Goal: Subscribe to service/newsletter

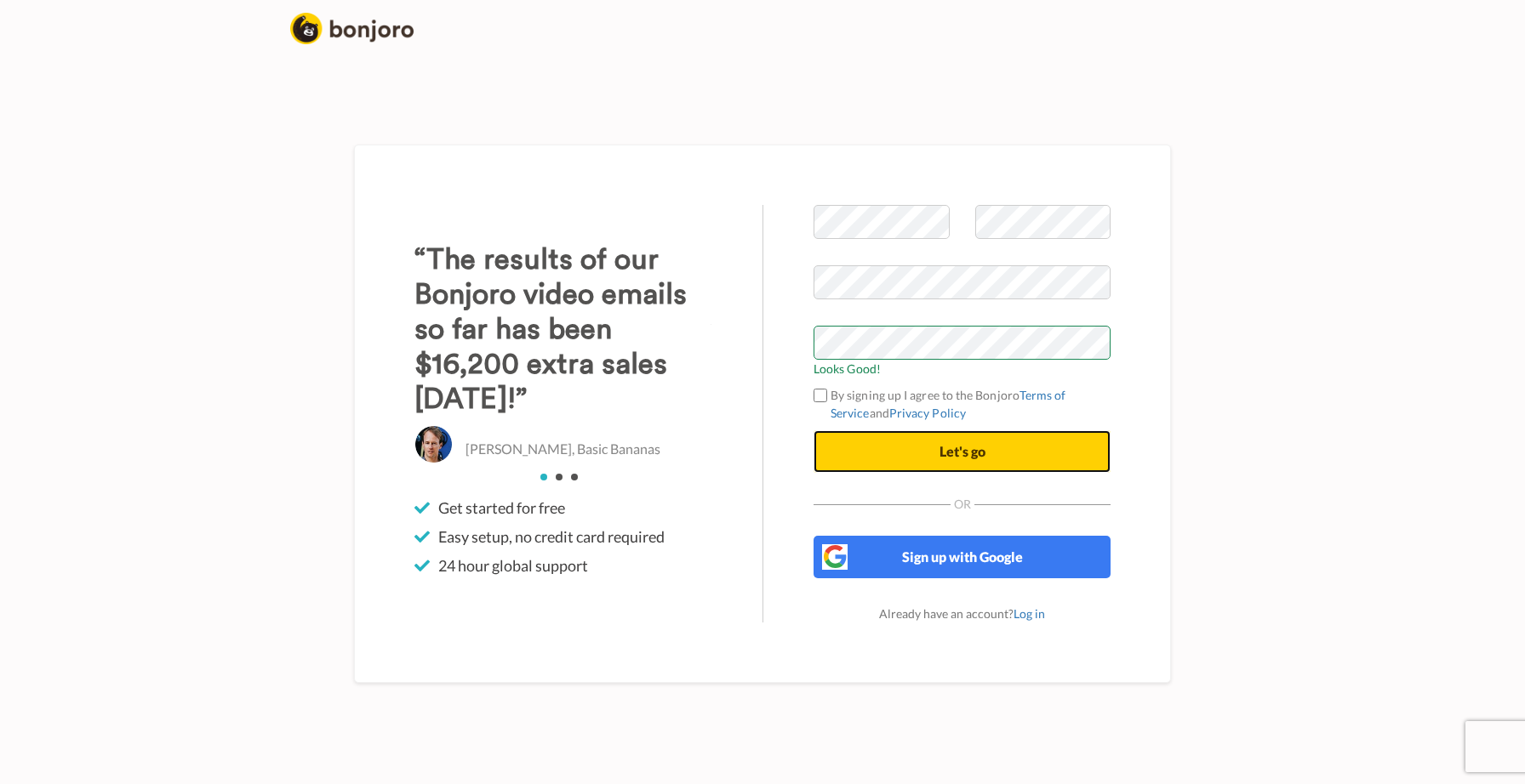
click at [932, 446] on button "Let's go" at bounding box center [961, 452] width 297 height 43
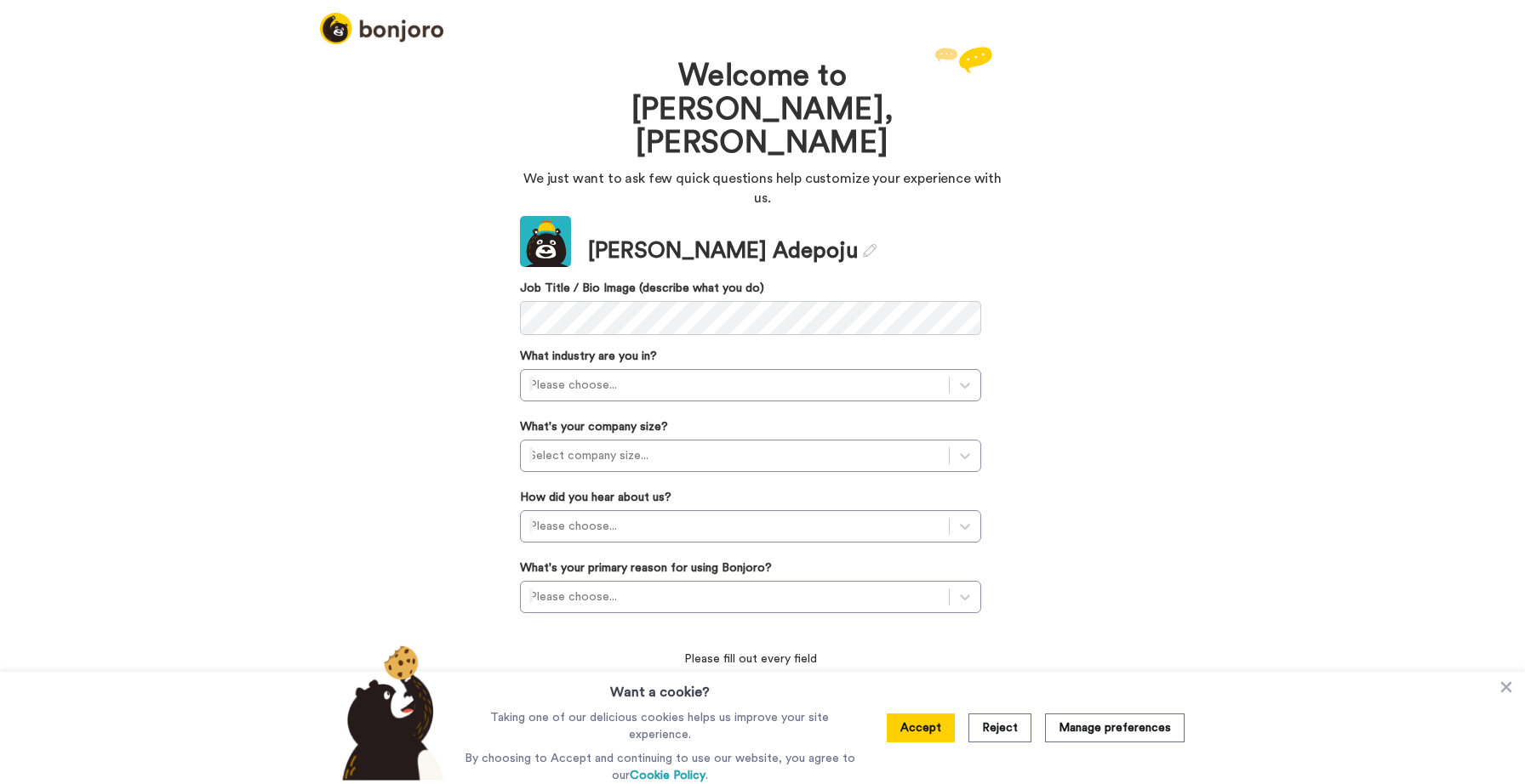
click at [1110, 210] on div "Welcome to Bonjoro, Ibrahim We just want to ask few quick questions help custom…" at bounding box center [762, 413] width 1525 height 741
click at [1006, 730] on button "Reject" at bounding box center [1000, 727] width 63 height 29
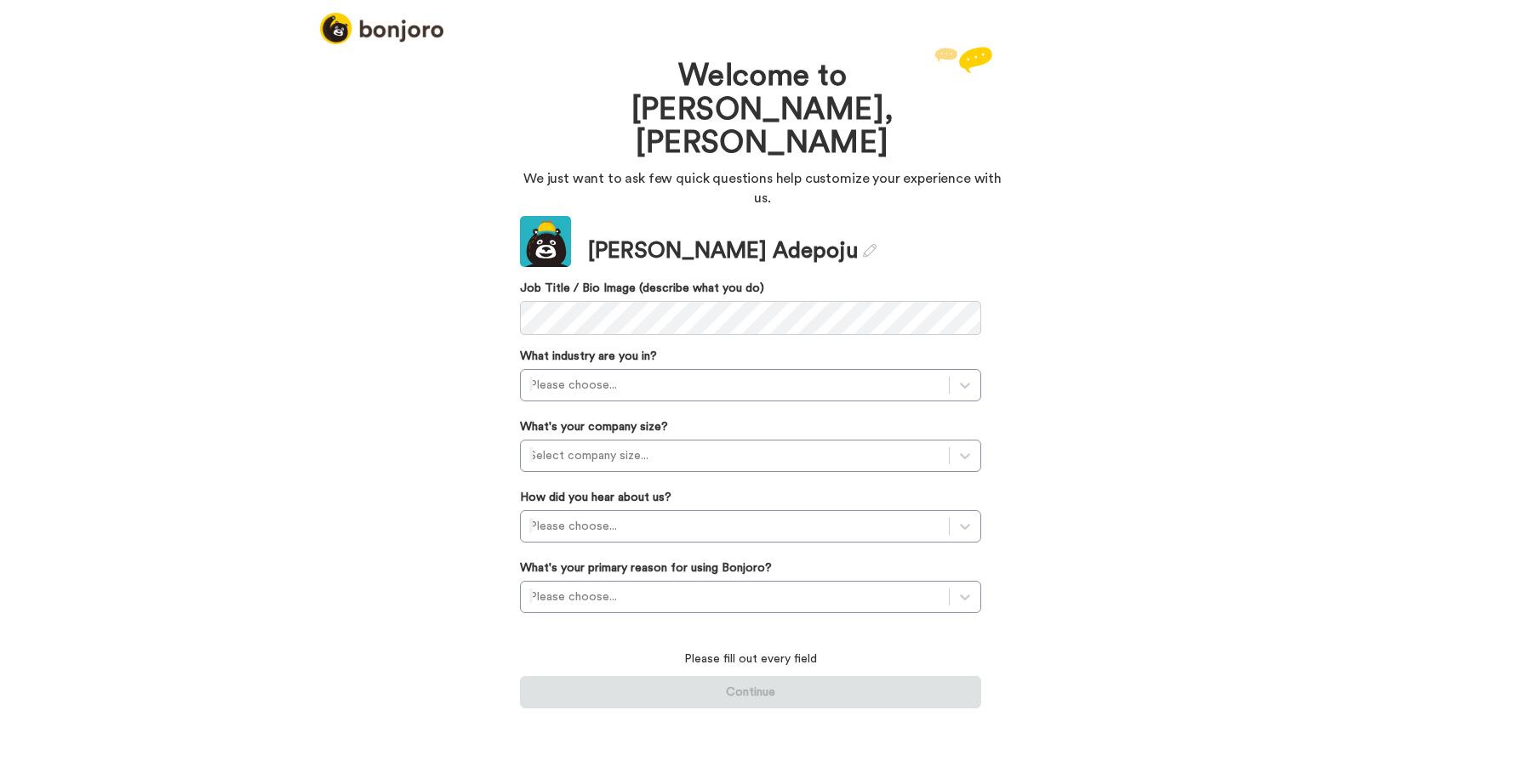
click at [1204, 206] on div "Welcome to Bonjoro, Ibrahim We just want to ask few quick questions help custom…" at bounding box center [762, 413] width 1525 height 741
click at [1156, 281] on div "Welcome to Bonjoro, Ibrahim We just want to ask few quick questions help custom…" at bounding box center [762, 413] width 1525 height 741
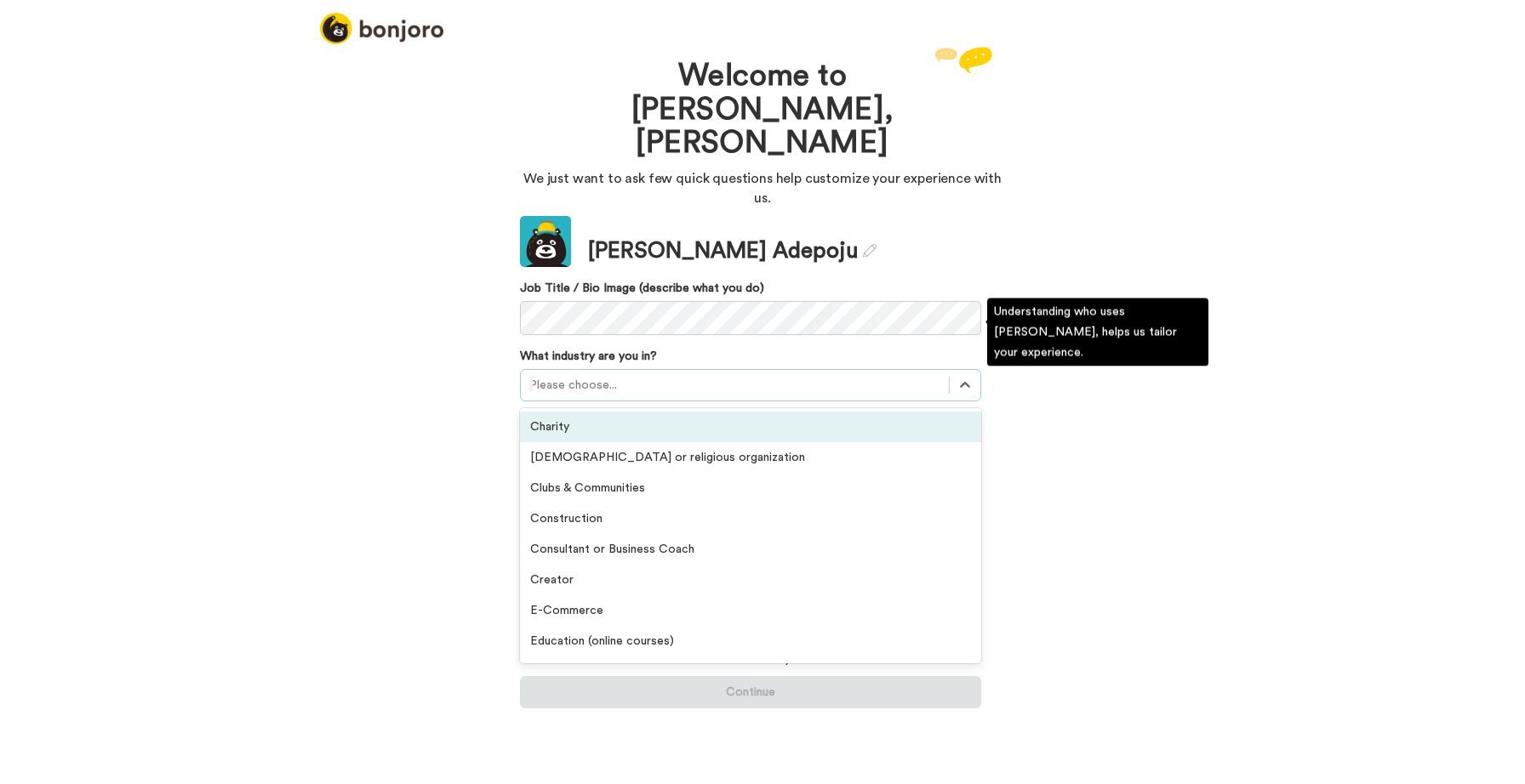
click at [569, 375] on div at bounding box center [735, 385] width 411 height 20
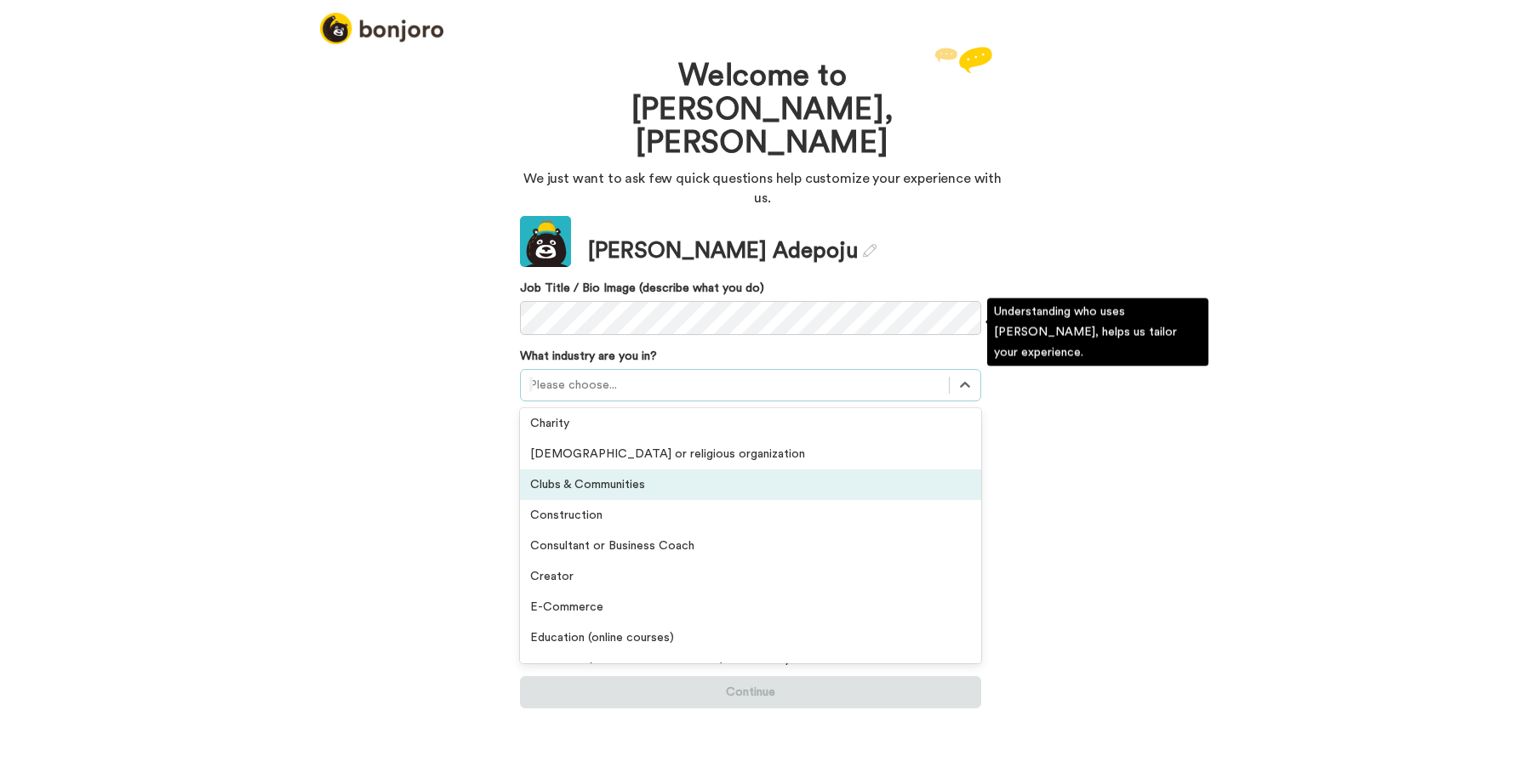
scroll to position [322, 0]
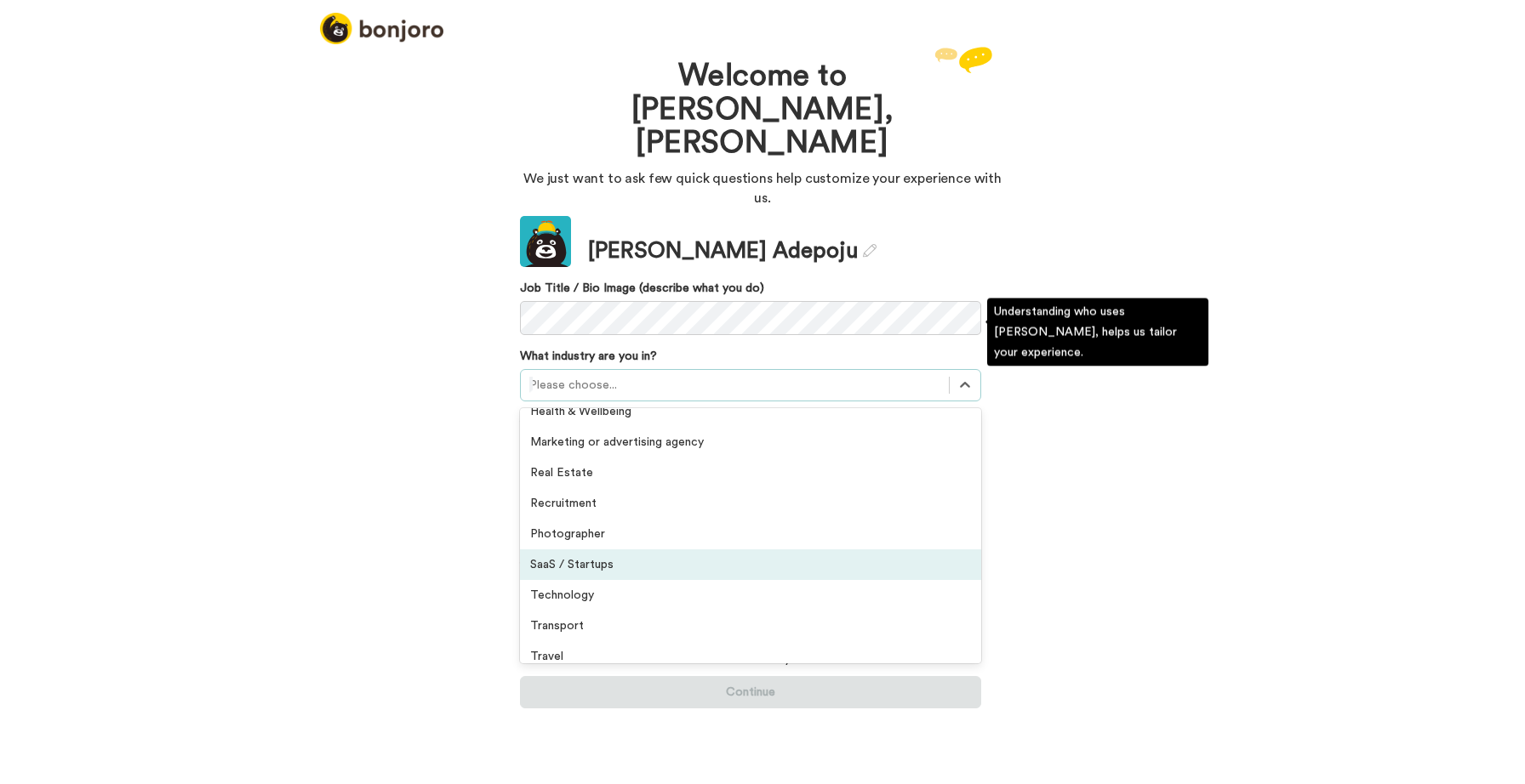
click at [565, 550] on div "SaaS / Startups" at bounding box center [751, 565] width 462 height 31
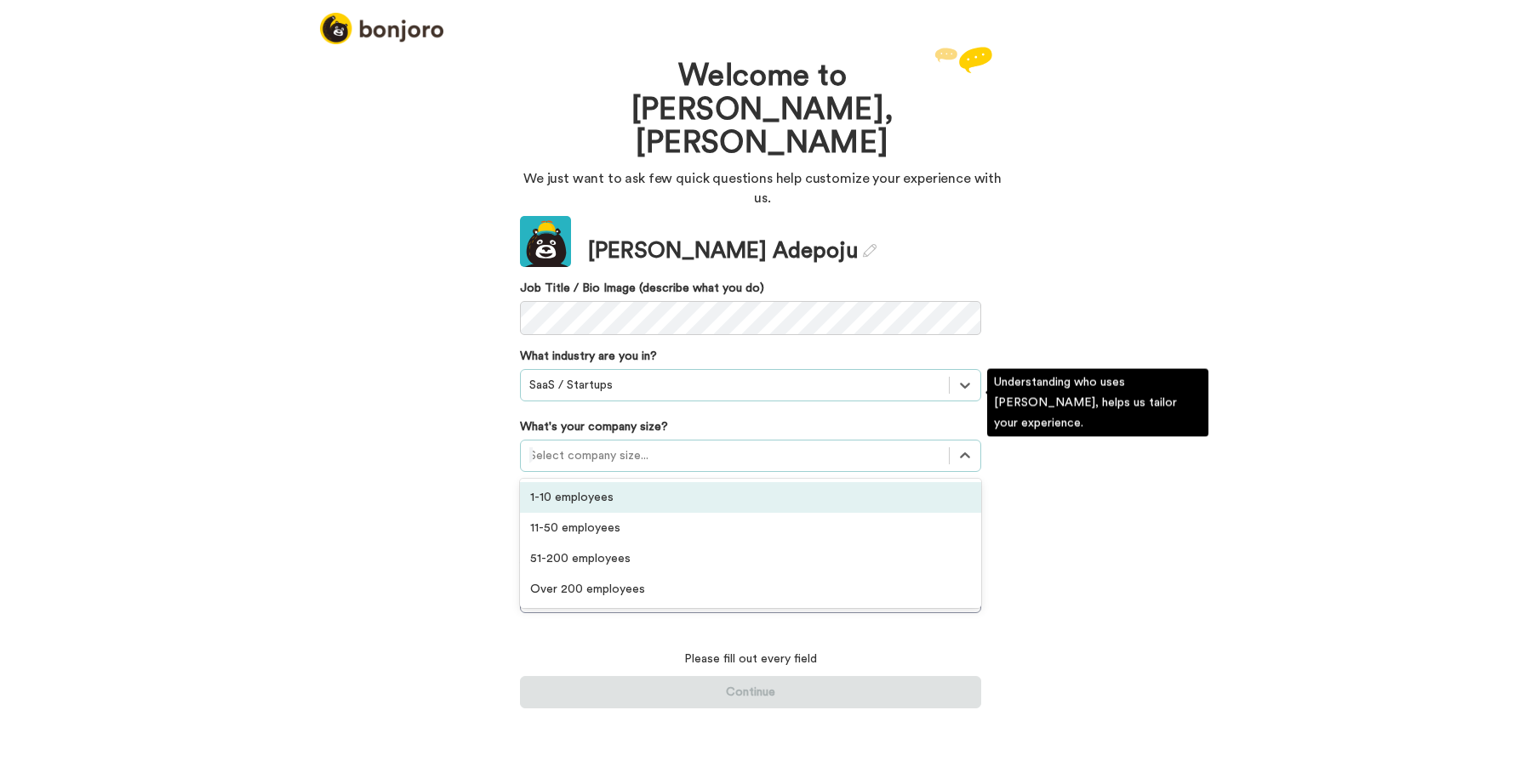
click at [567, 445] on div at bounding box center [735, 456] width 411 height 20
click at [557, 483] on div "1-10 employees" at bounding box center [751, 498] width 462 height 31
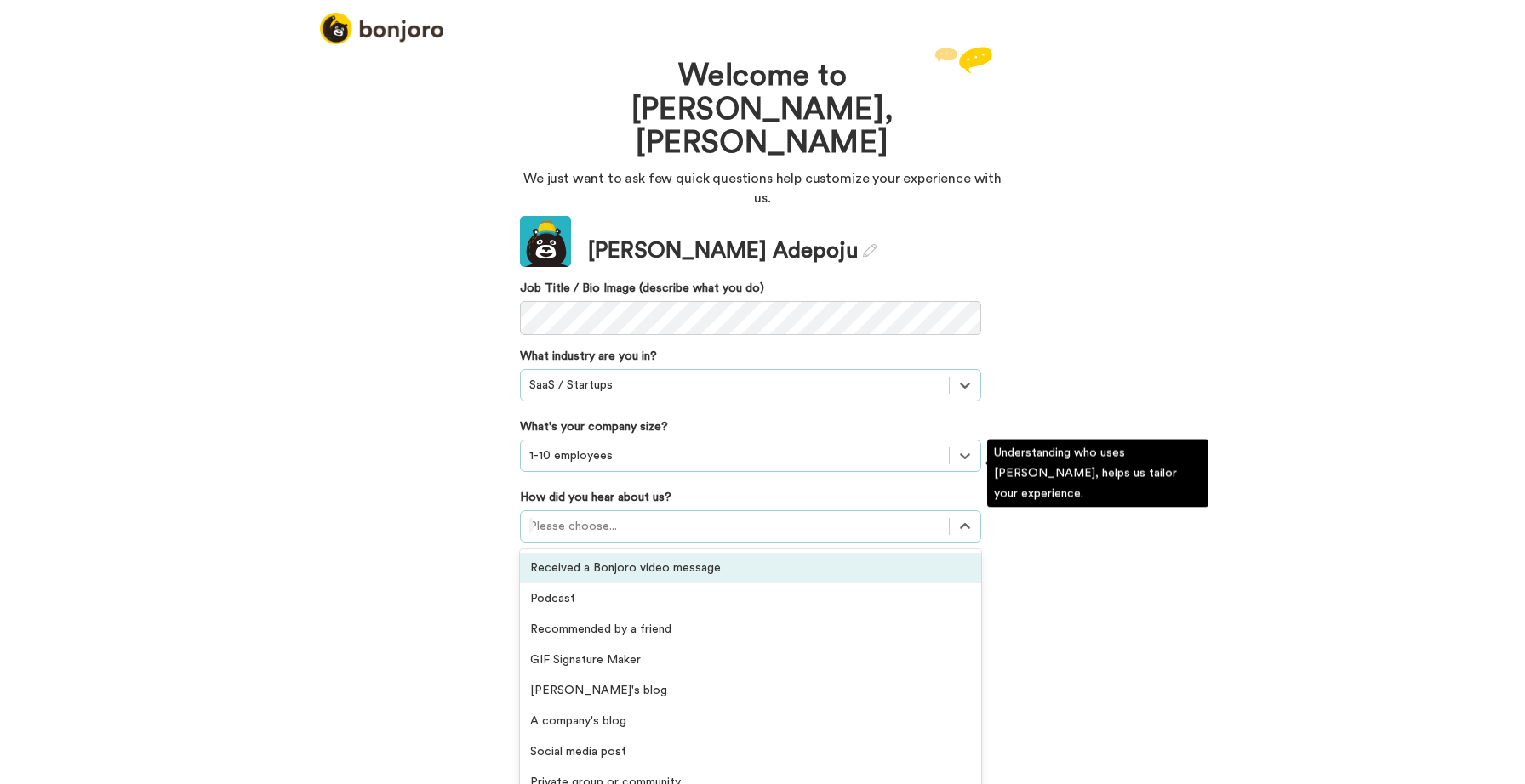
click at [565, 516] on div at bounding box center [735, 526] width 411 height 20
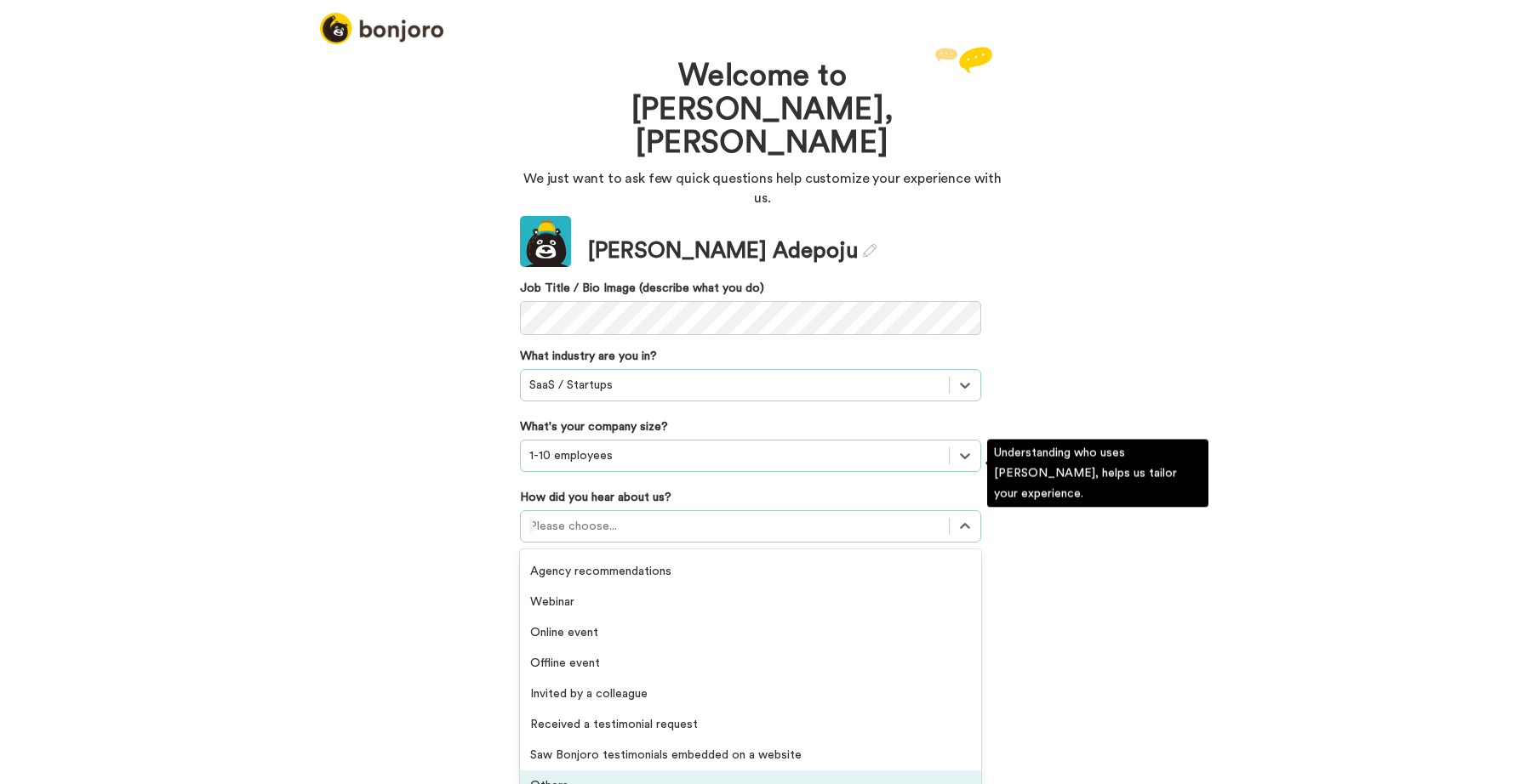
click at [600, 771] on div "Others" at bounding box center [751, 786] width 462 height 31
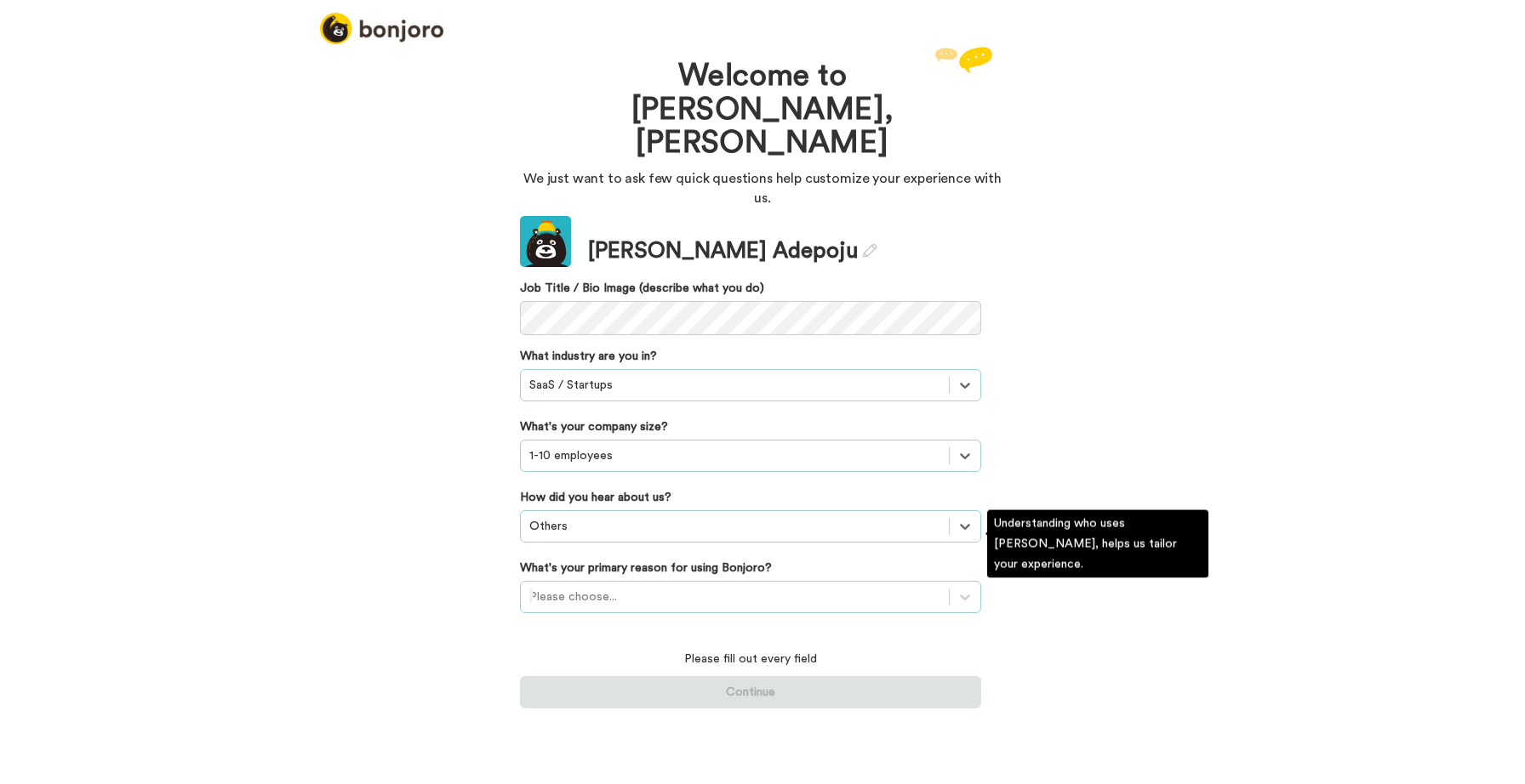
click at [612, 587] on div at bounding box center [735, 597] width 411 height 20
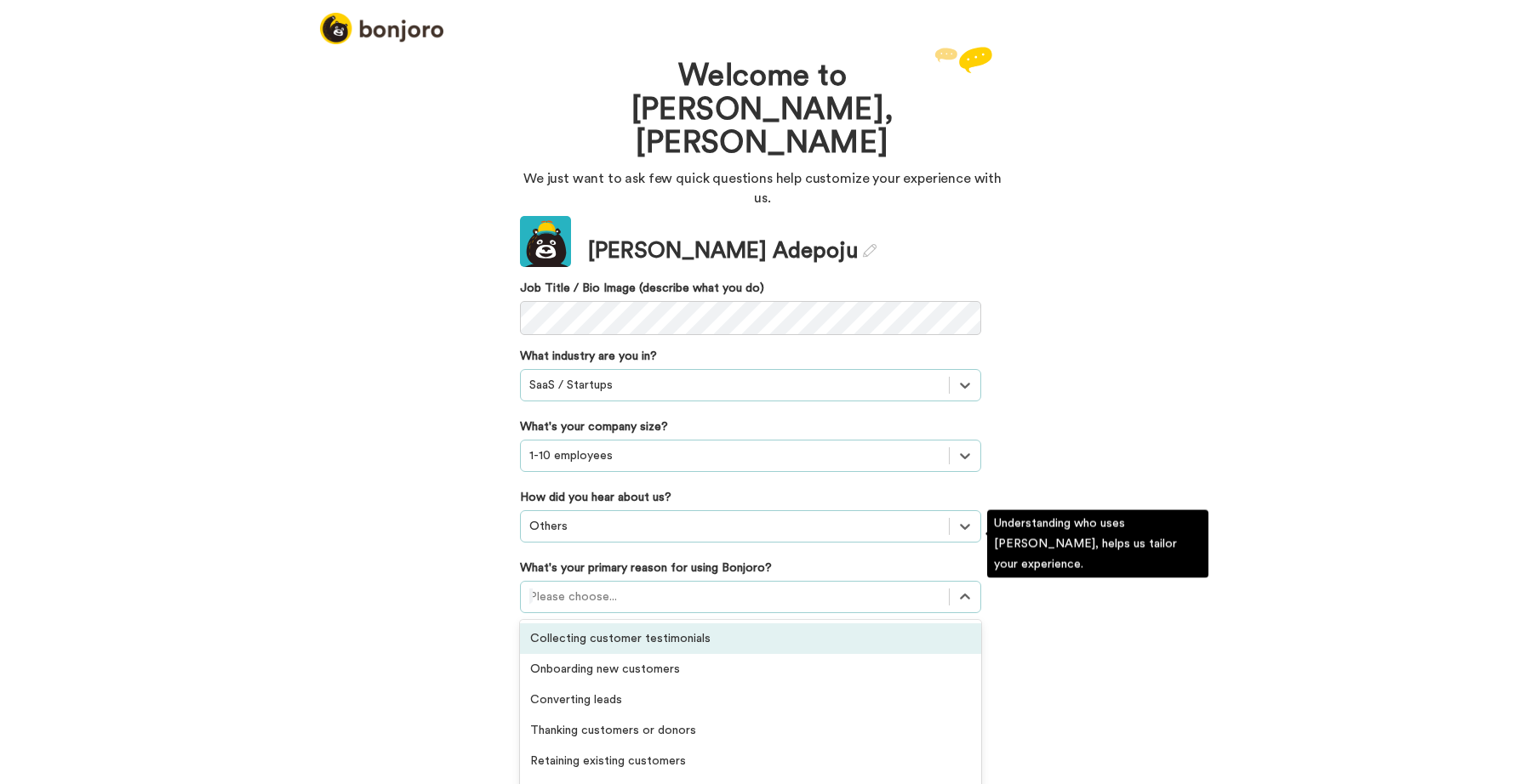
click at [622, 623] on div "Collecting customer testimonials" at bounding box center [751, 638] width 462 height 31
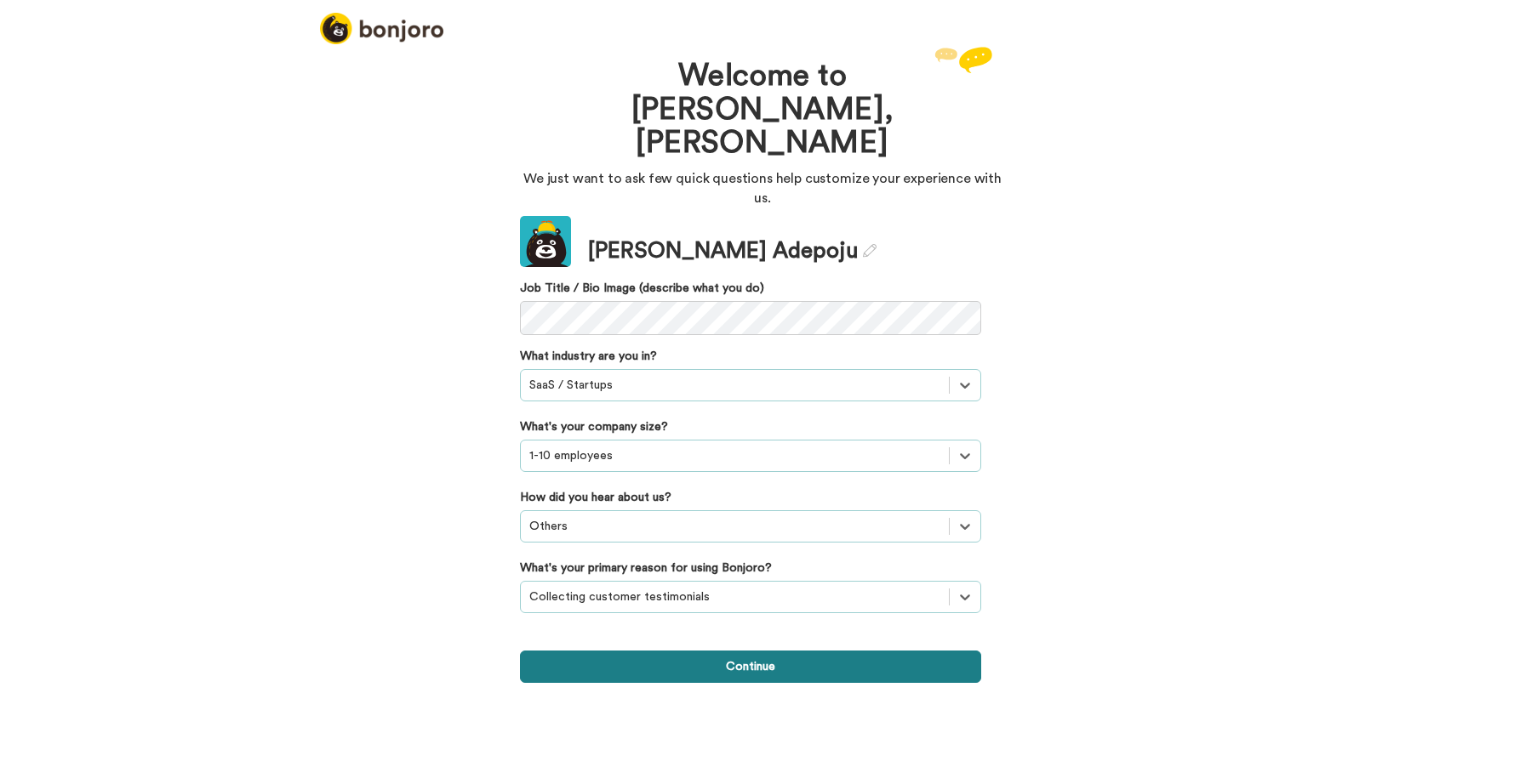
click at [649, 651] on button "Continue" at bounding box center [751, 667] width 462 height 33
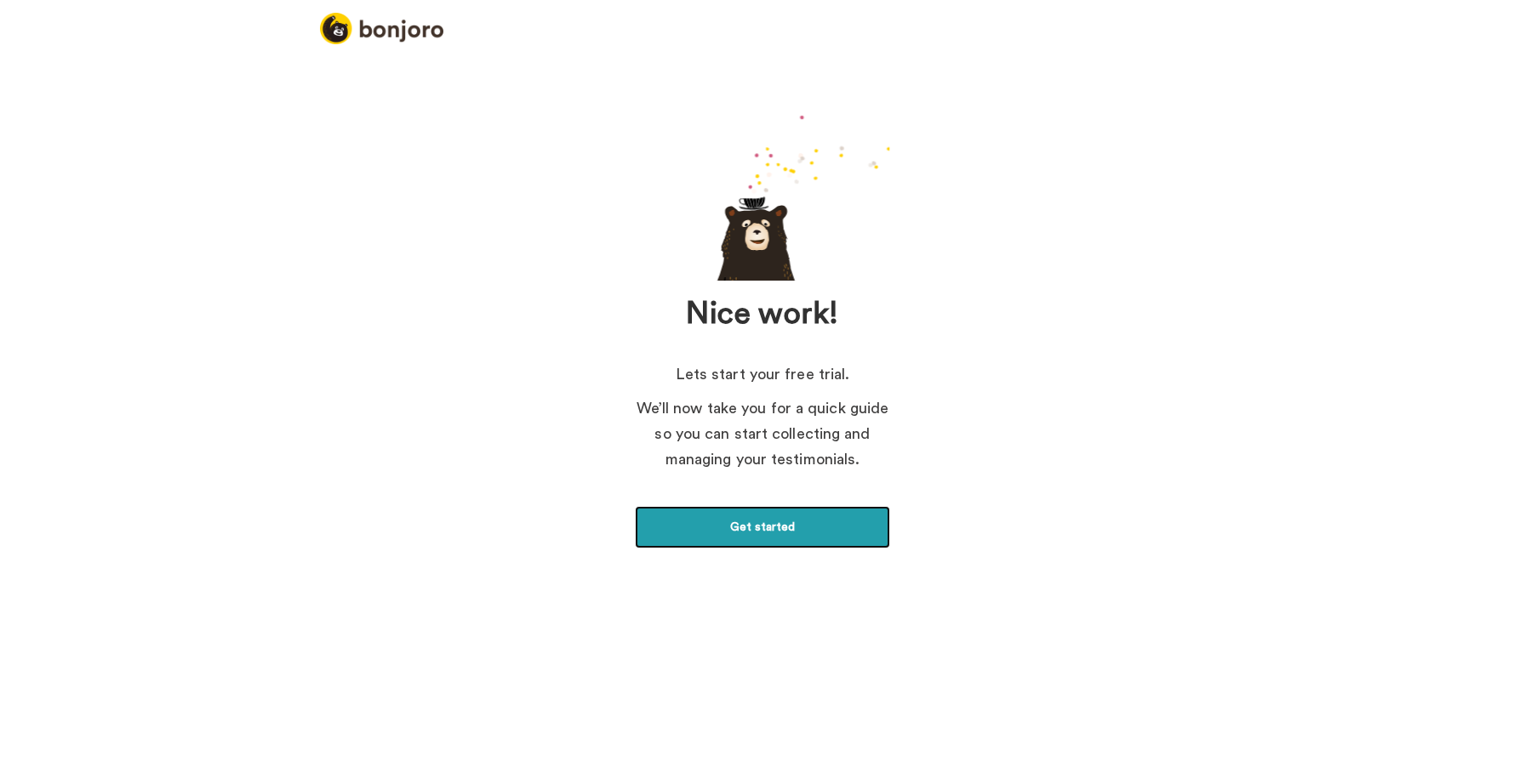
click at [749, 525] on link "Get started" at bounding box center [762, 527] width 255 height 43
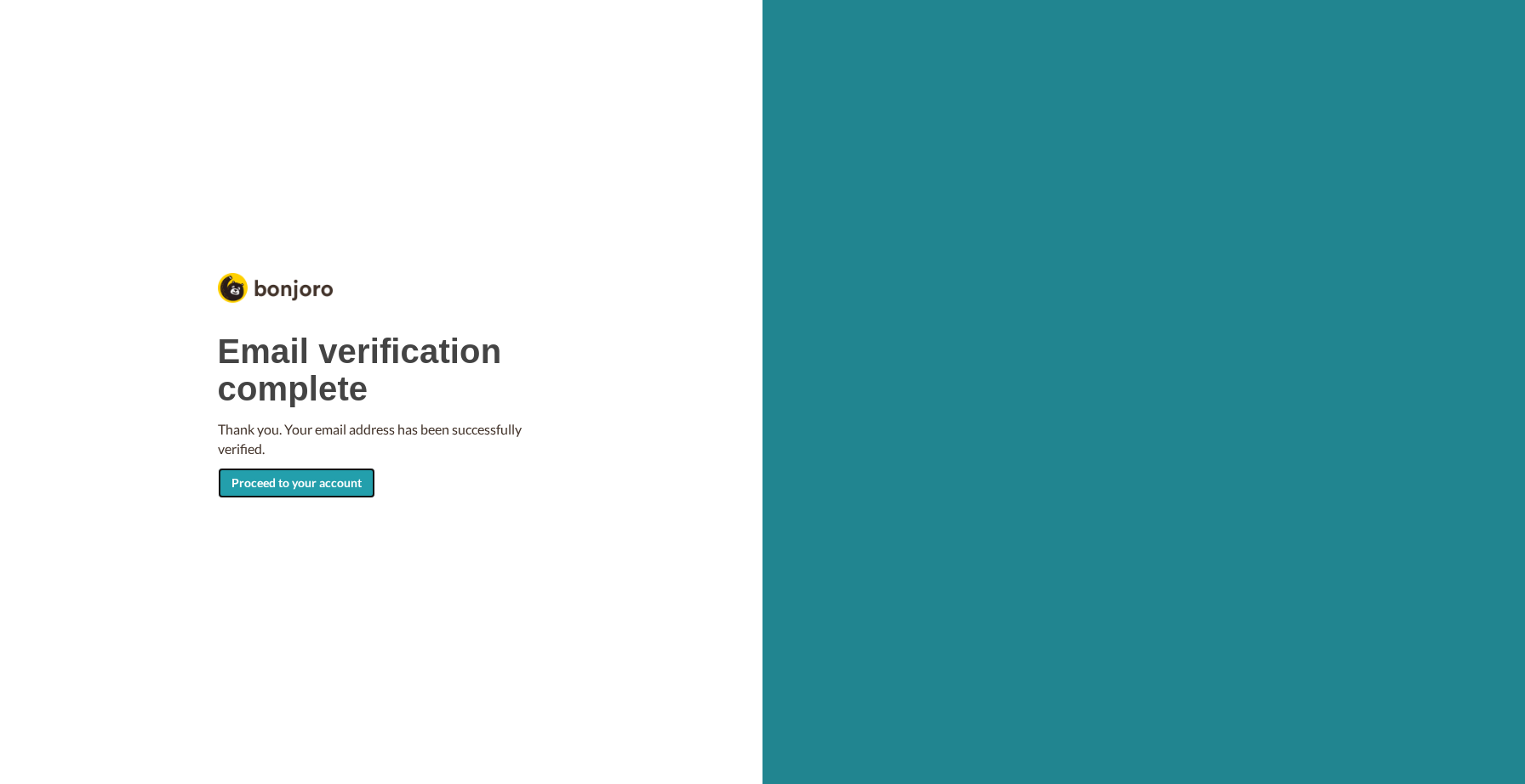
click at [282, 489] on link "Proceed to your account" at bounding box center [296, 483] width 157 height 31
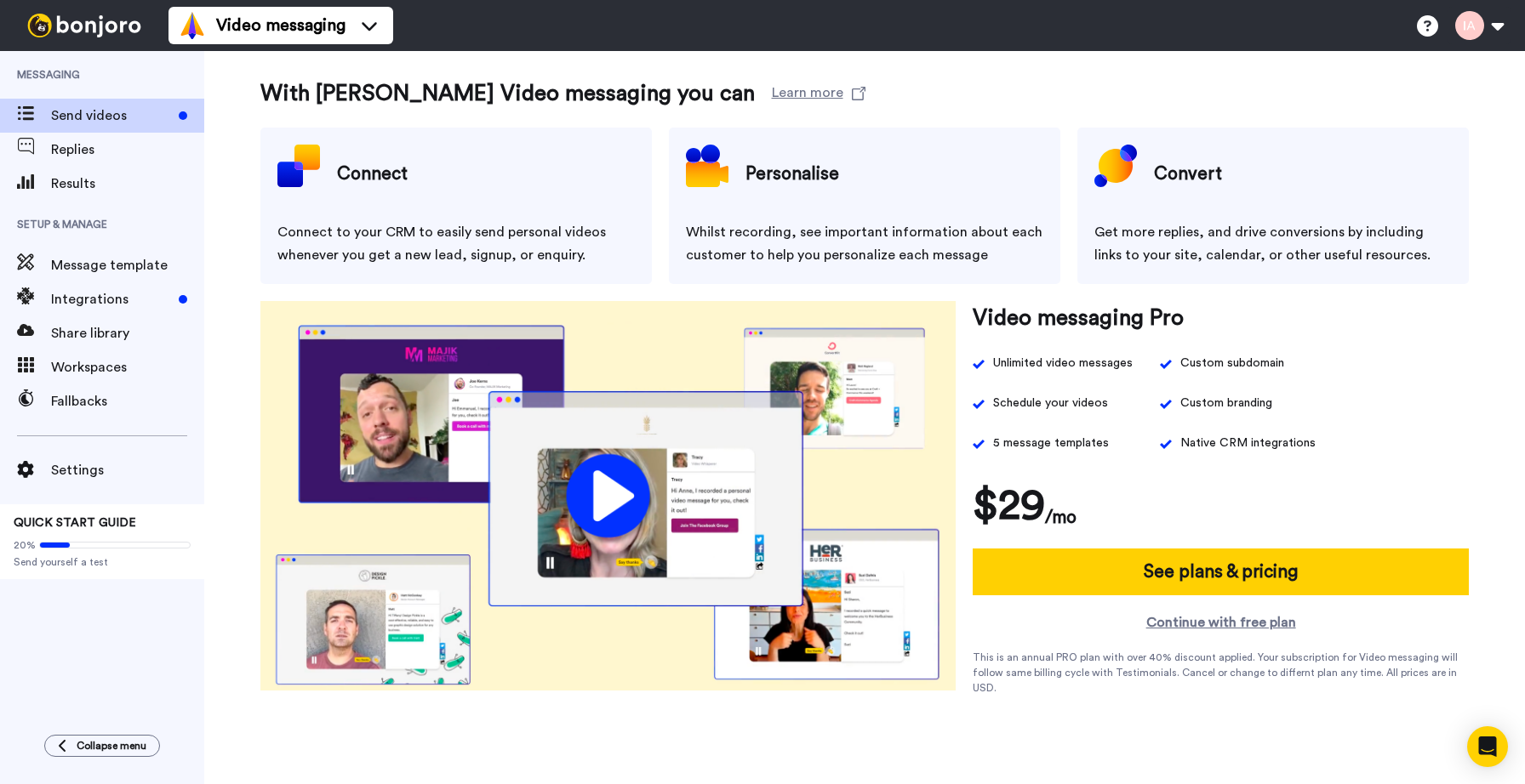
click at [610, 485] on video at bounding box center [608, 496] width 695 height 390
click at [1175, 622] on link "Continue with free plan" at bounding box center [1221, 622] width 497 height 20
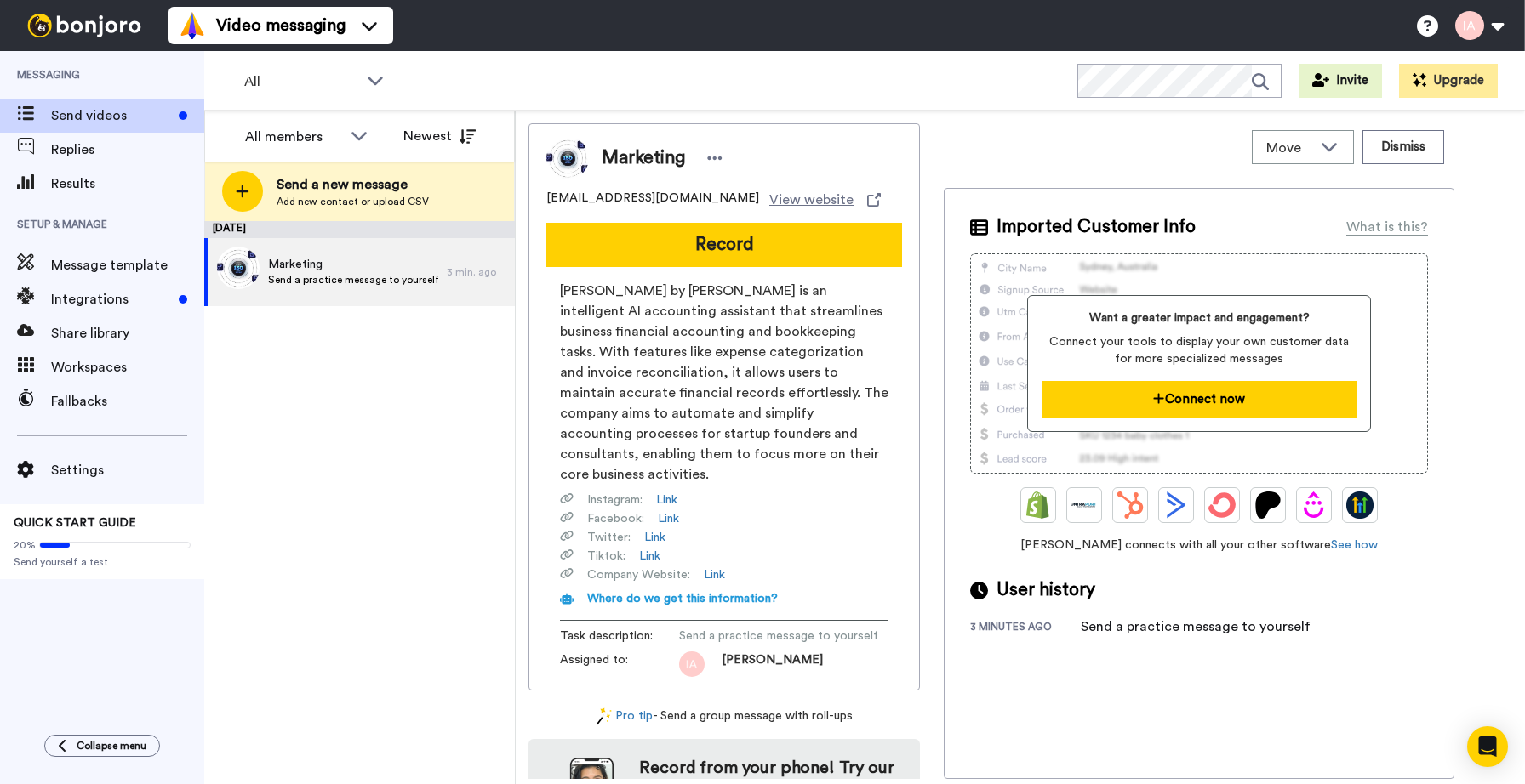
click at [1204, 396] on button "Connect now" at bounding box center [1197, 399] width 314 height 36
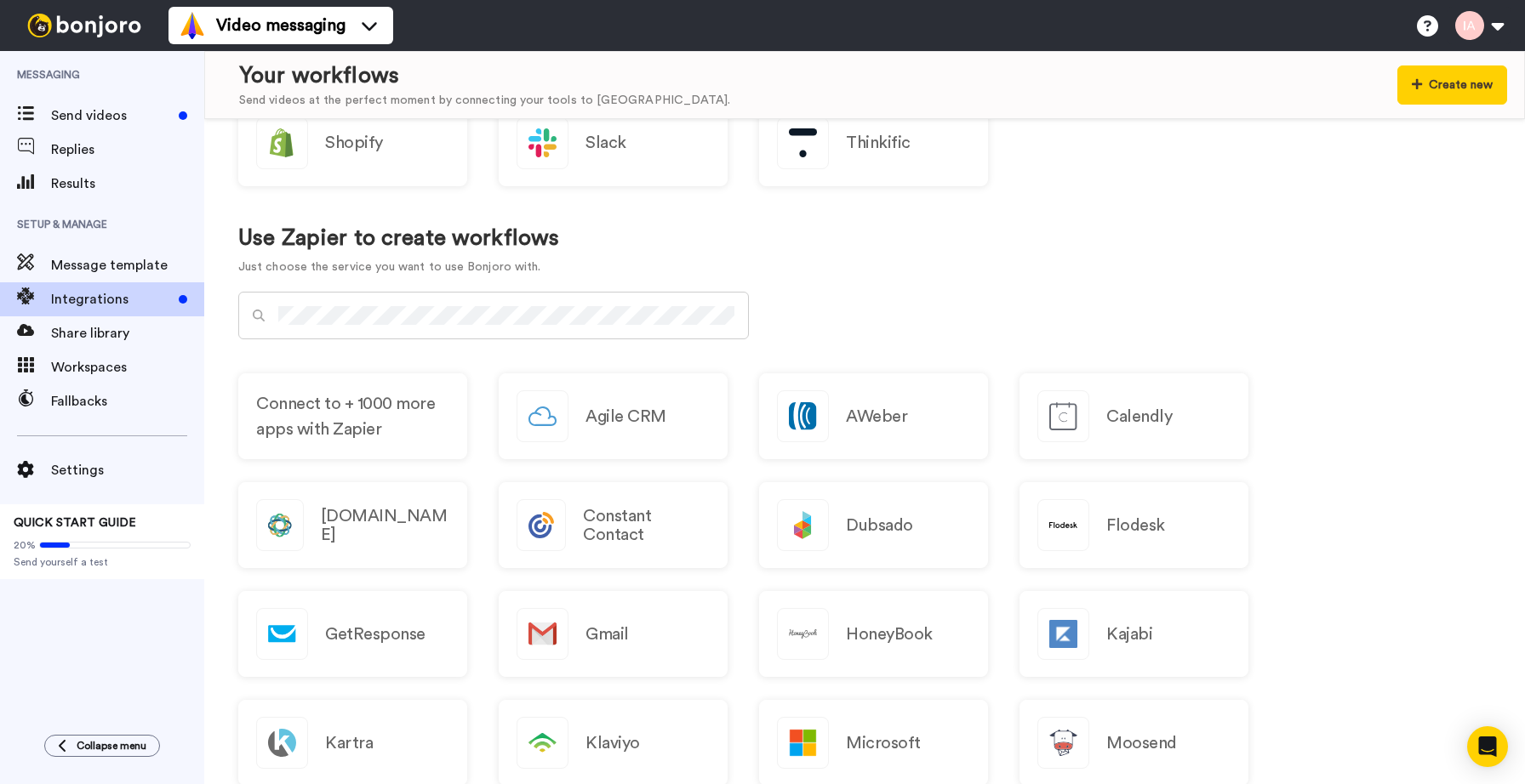
scroll to position [700, 0]
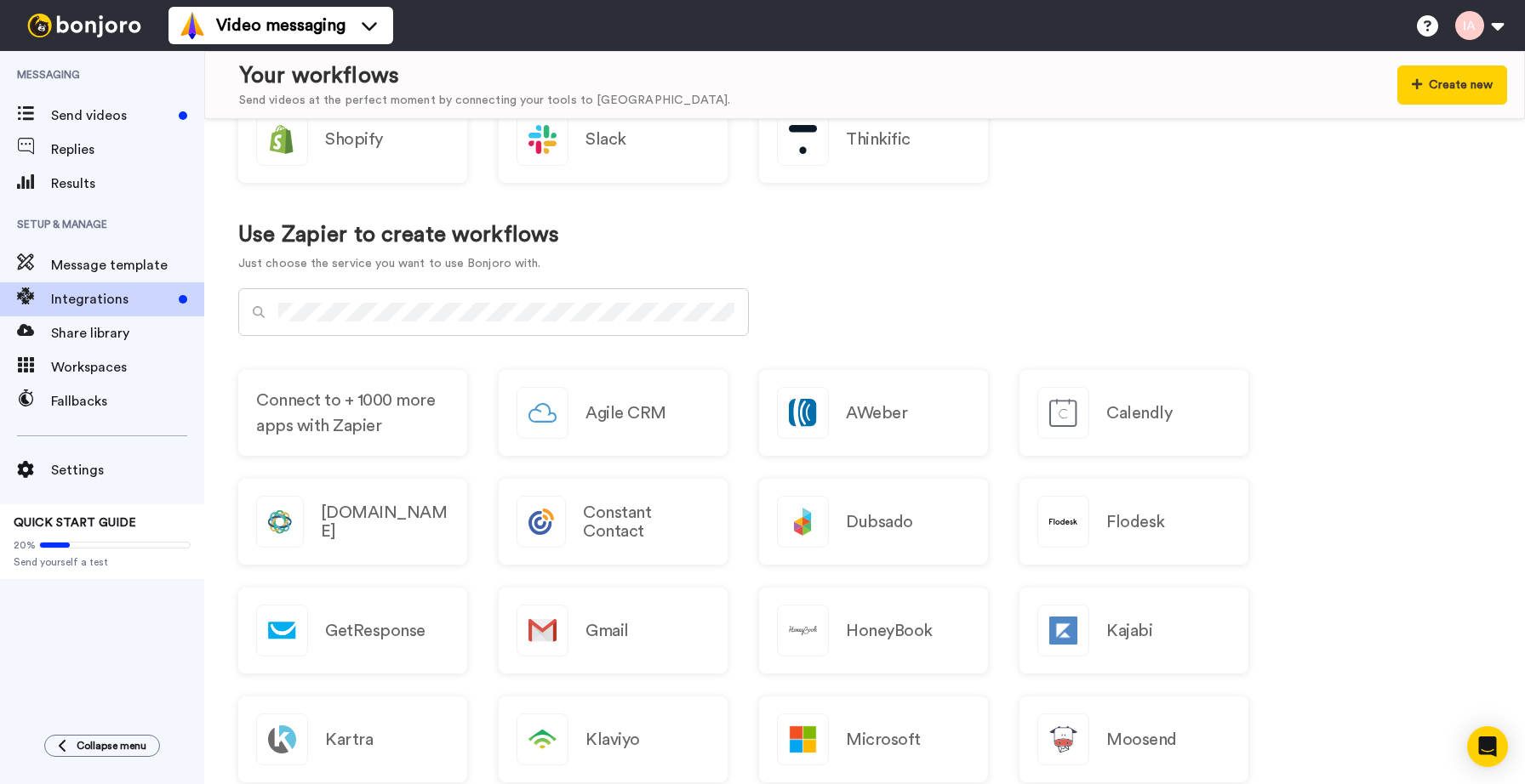
click at [599, 324] on div at bounding box center [493, 312] width 511 height 47
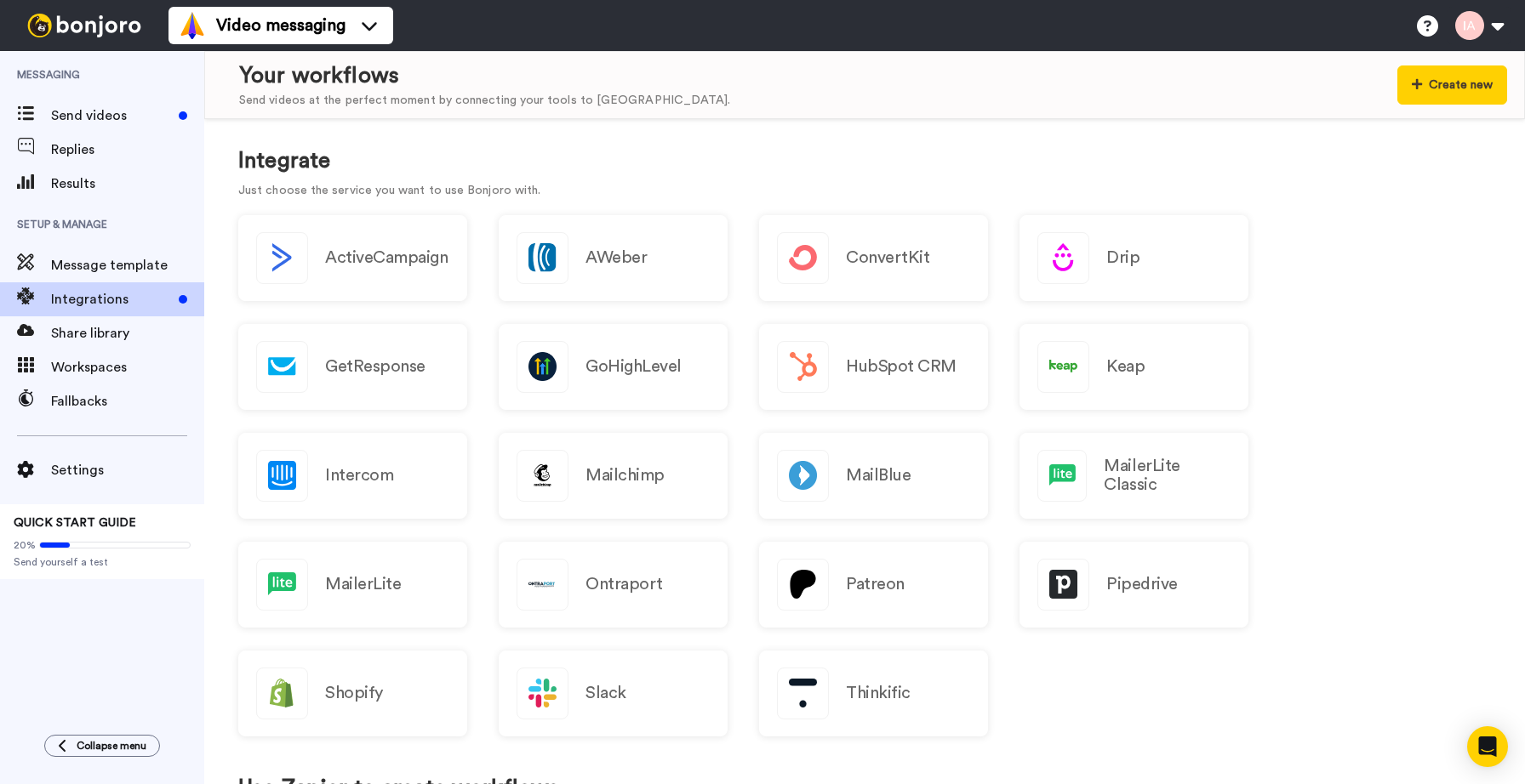
scroll to position [77, 0]
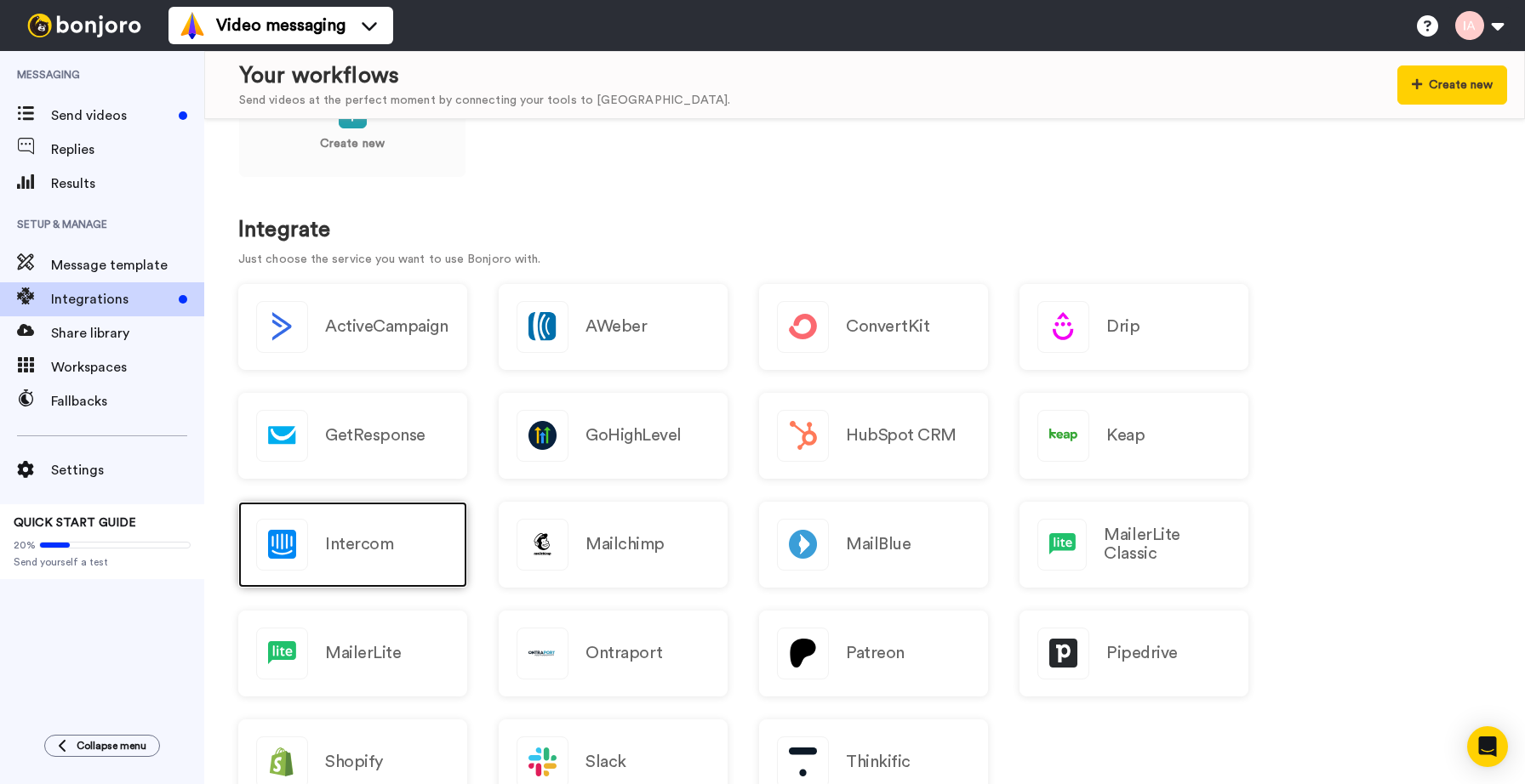
click at [367, 552] on h2 "Intercom" at bounding box center [358, 544] width 68 height 19
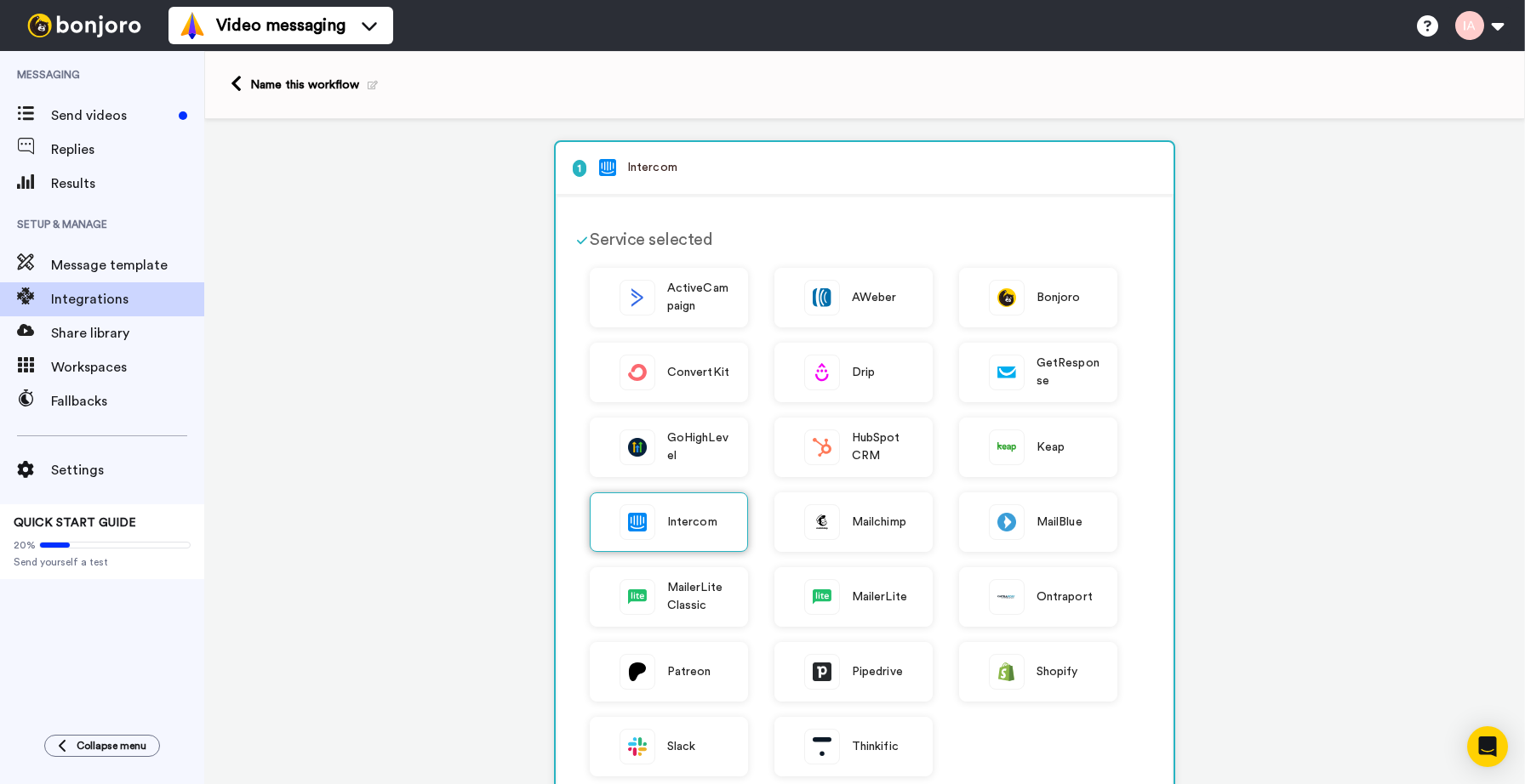
click at [680, 523] on span "Intercom" at bounding box center [692, 522] width 50 height 18
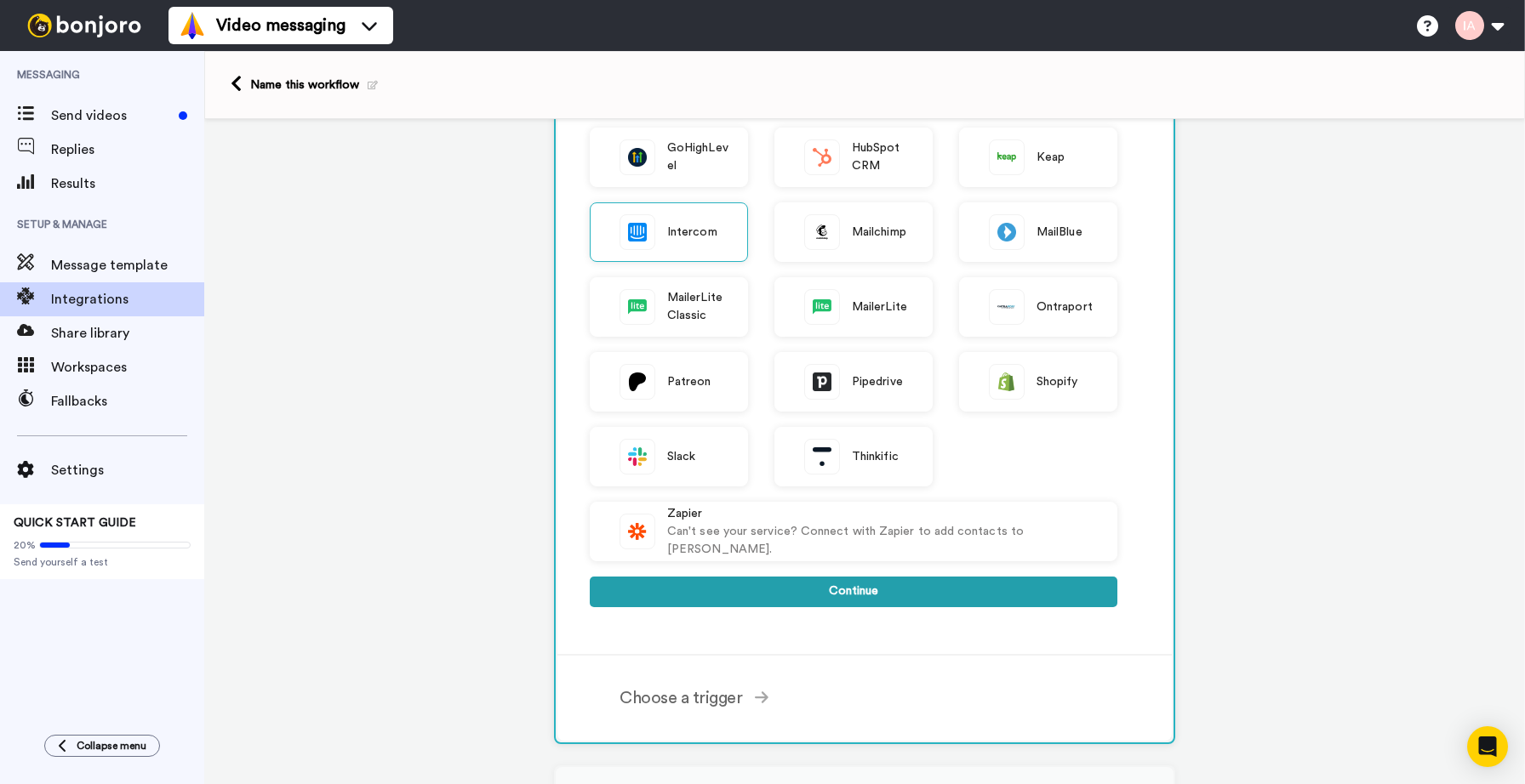
scroll to position [317, 0]
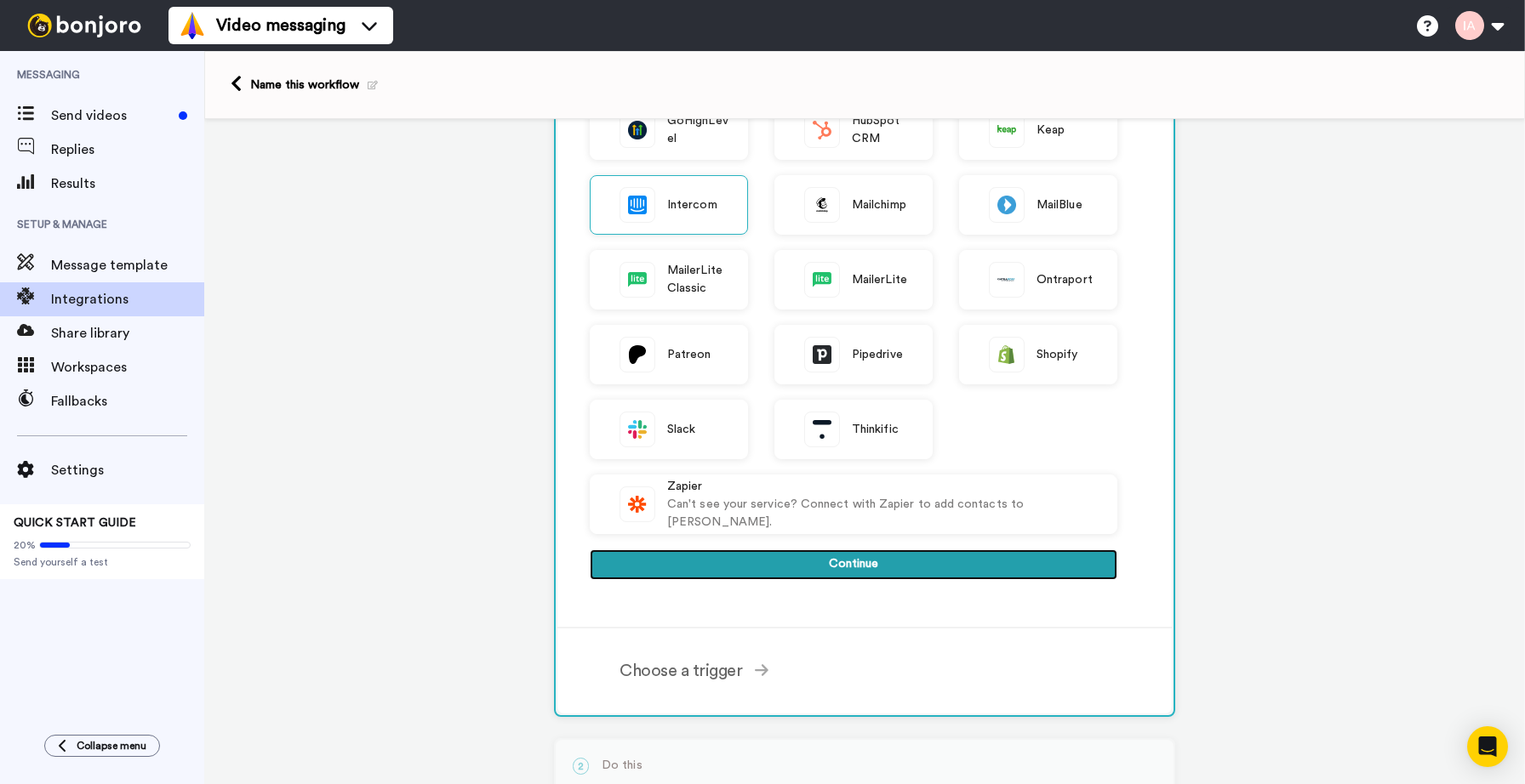
click at [817, 574] on button "Continue" at bounding box center [853, 565] width 528 height 31
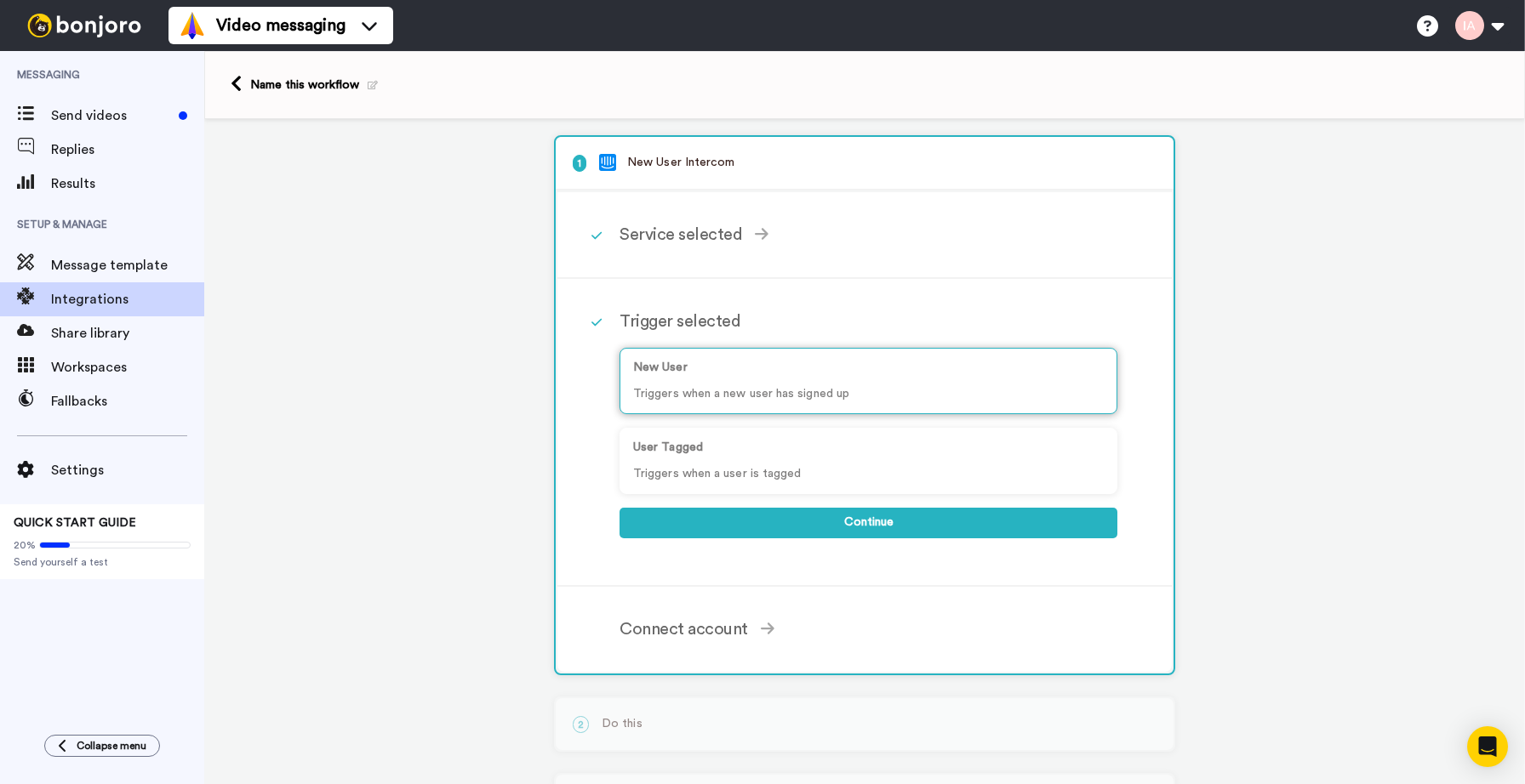
scroll to position [0, 0]
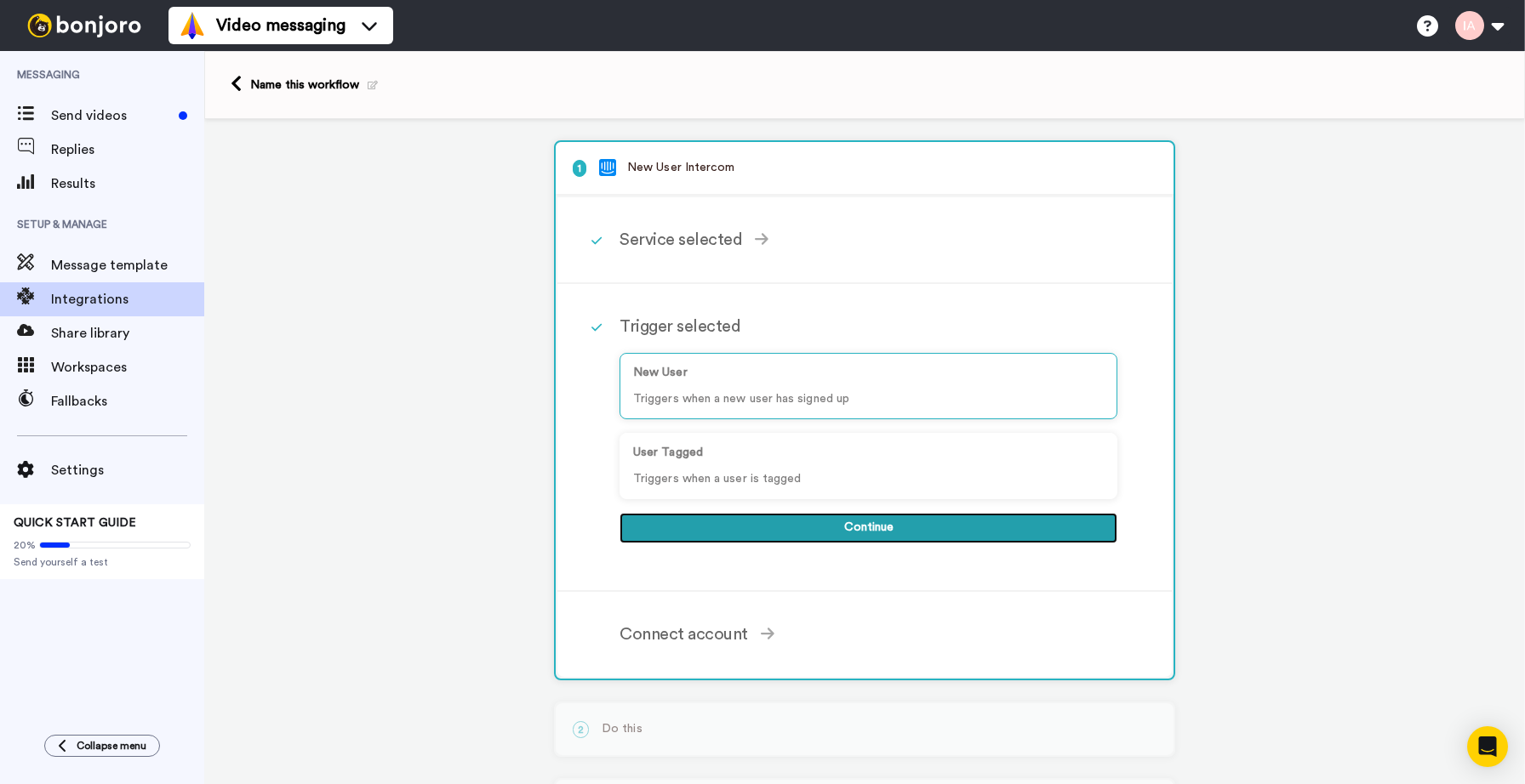
click at [811, 525] on button "Continue" at bounding box center [868, 527] width 498 height 31
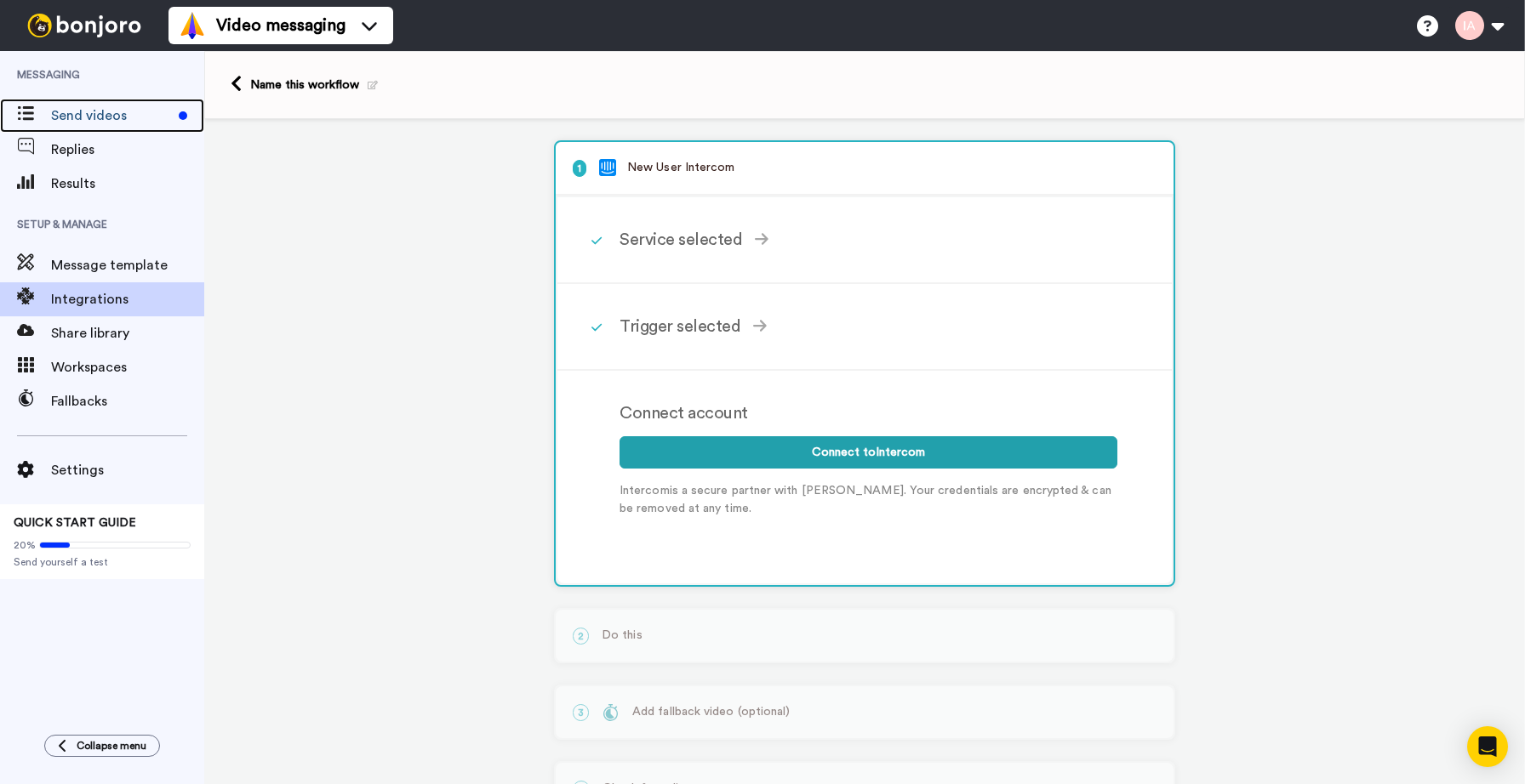
click at [114, 111] on span "Send videos" at bounding box center [112, 115] width 121 height 20
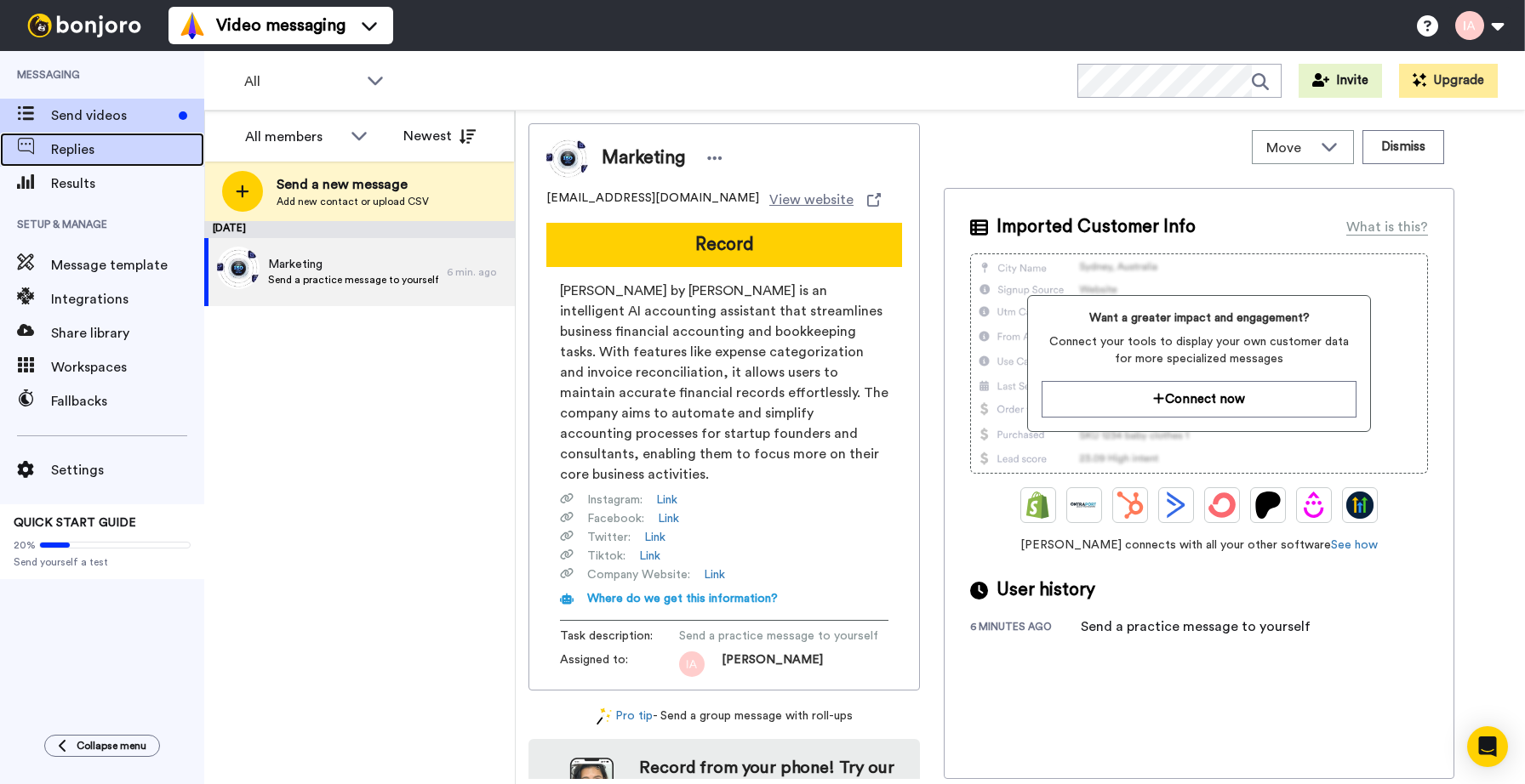
click at [92, 162] on div "Replies" at bounding box center [101, 150] width 204 height 34
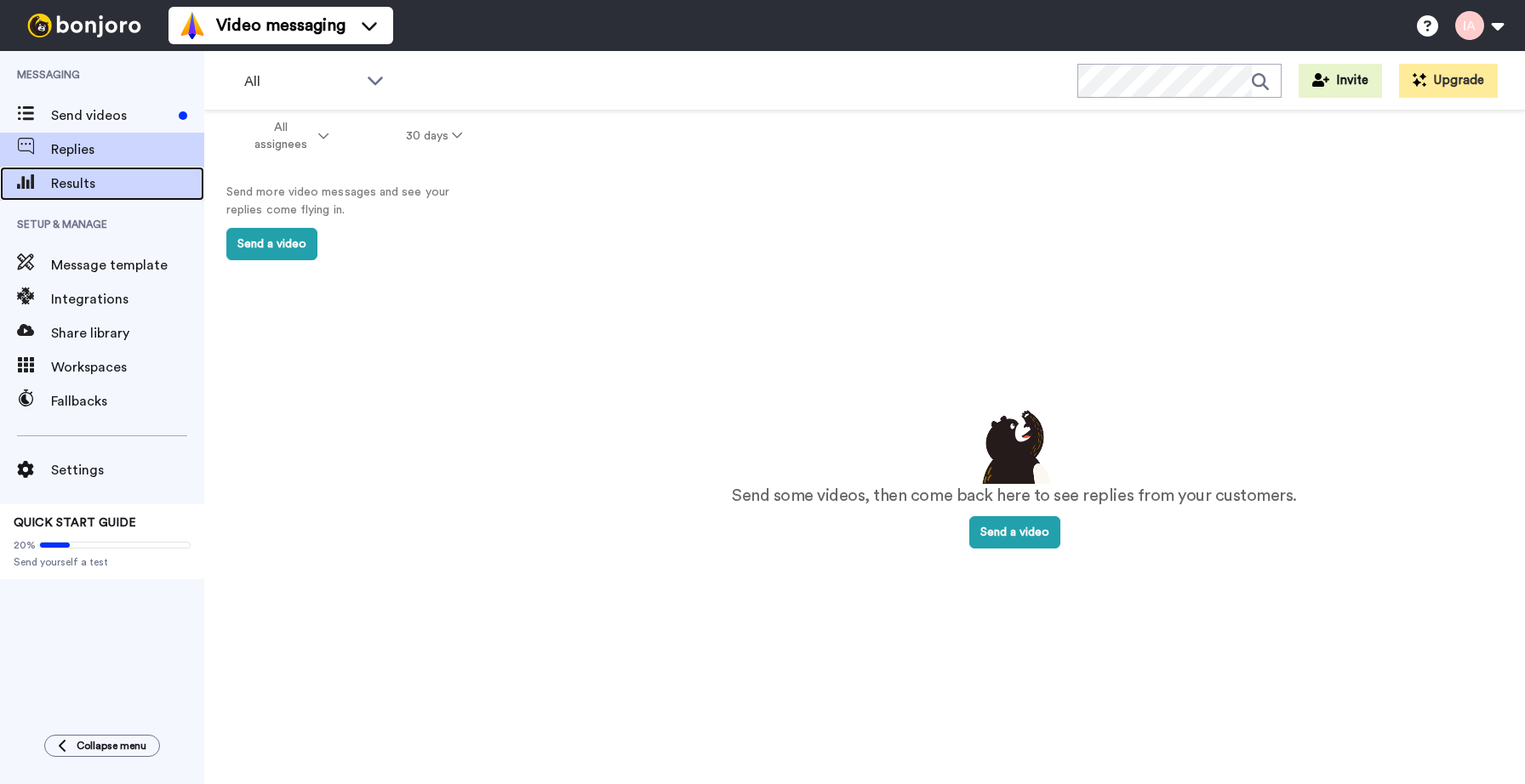
click at [94, 193] on span "Results" at bounding box center [127, 184] width 154 height 20
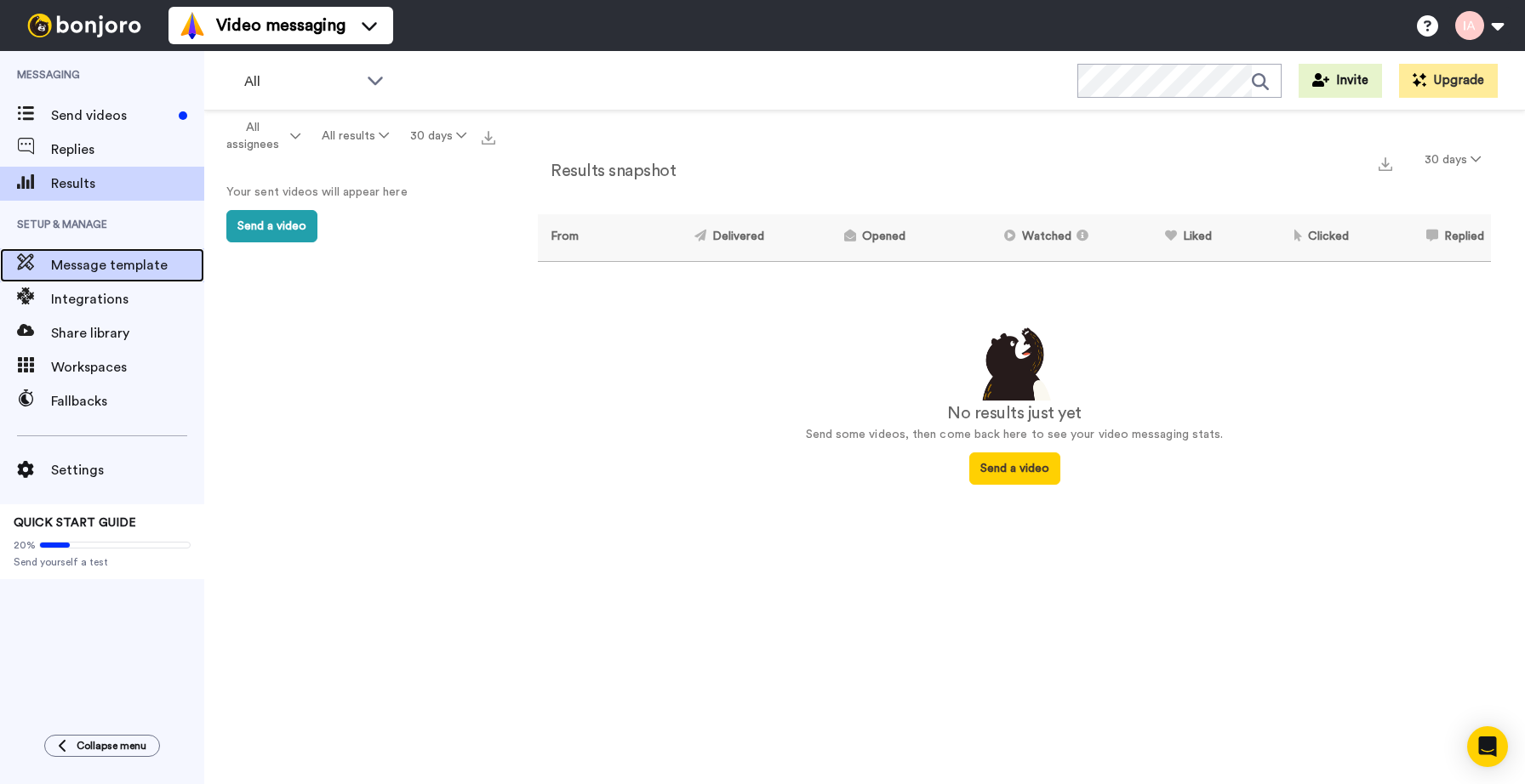
click at [72, 270] on span "Message template" at bounding box center [127, 265] width 154 height 20
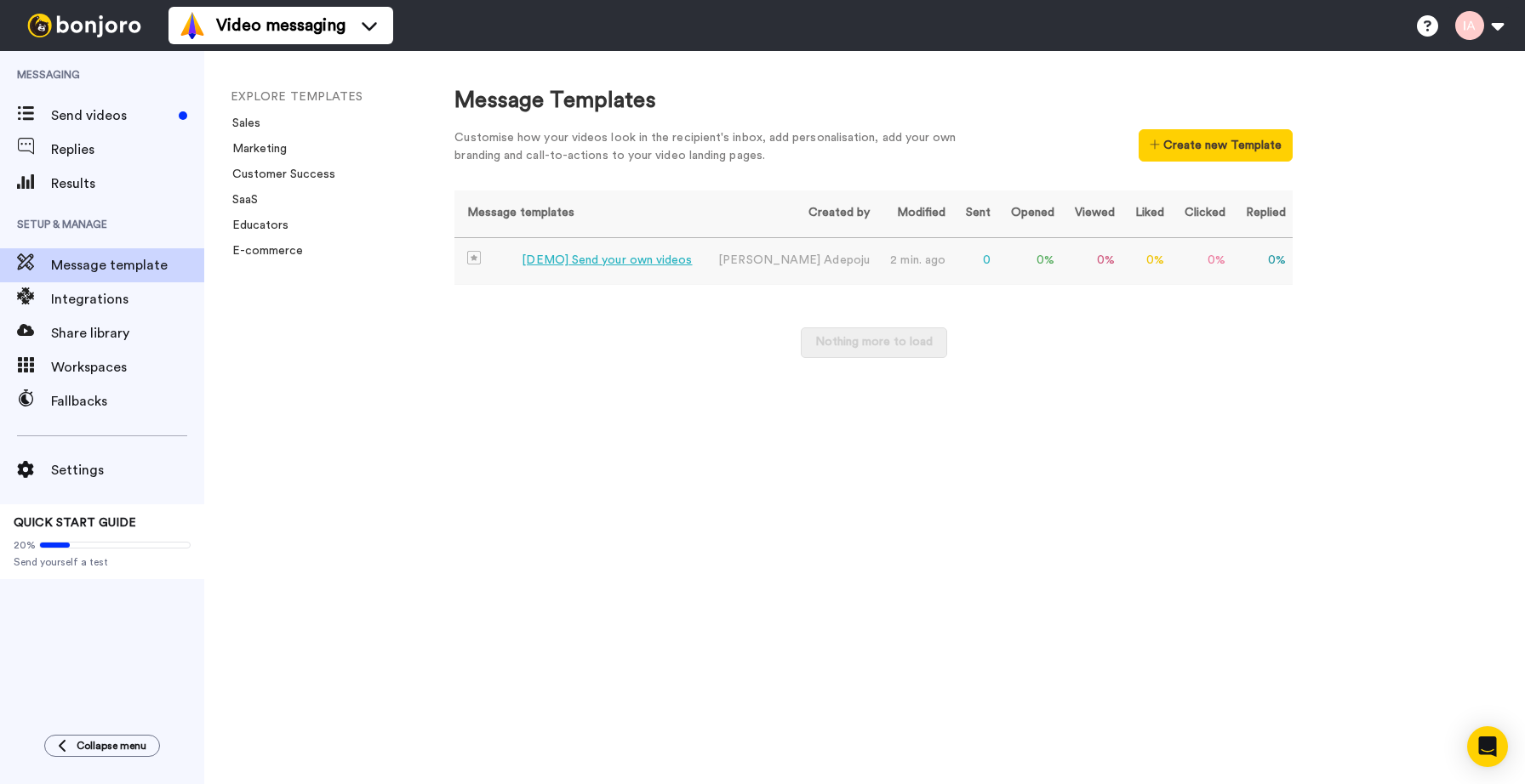
click at [634, 265] on div "[DEMO] Send your own videos" at bounding box center [607, 260] width 170 height 18
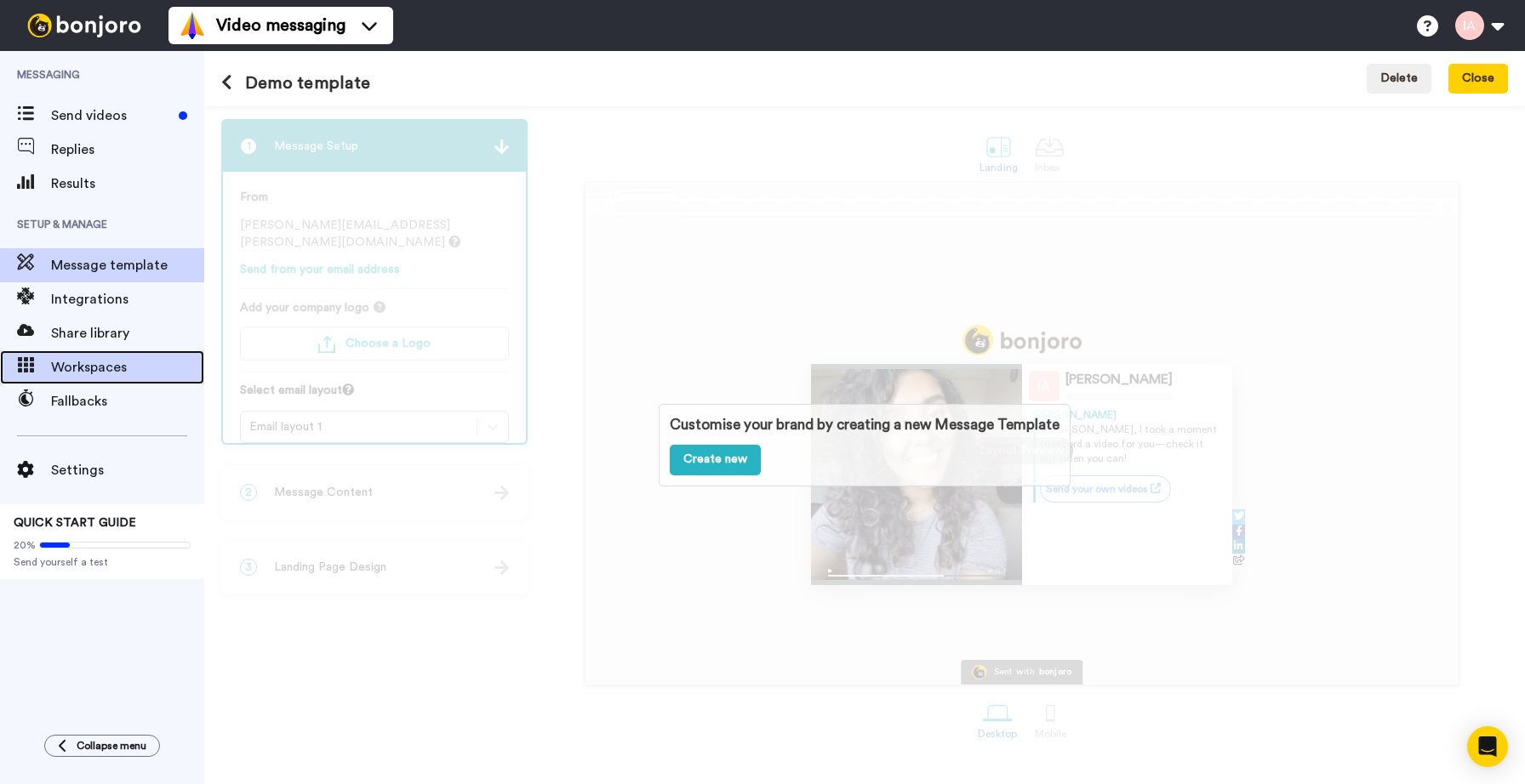
click at [92, 363] on span "Workspaces" at bounding box center [127, 367] width 154 height 20
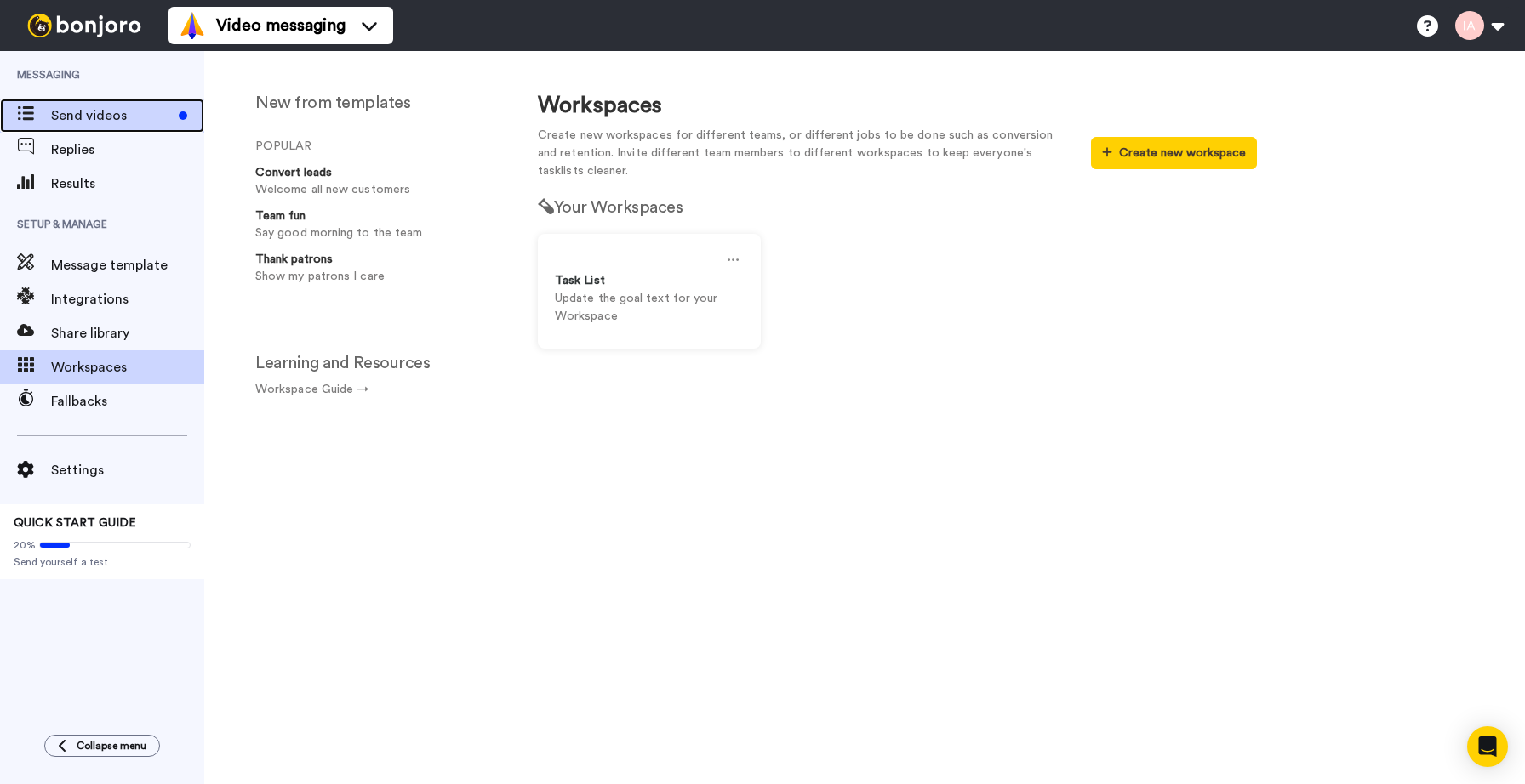
click at [104, 124] on span "Send videos" at bounding box center [112, 115] width 121 height 20
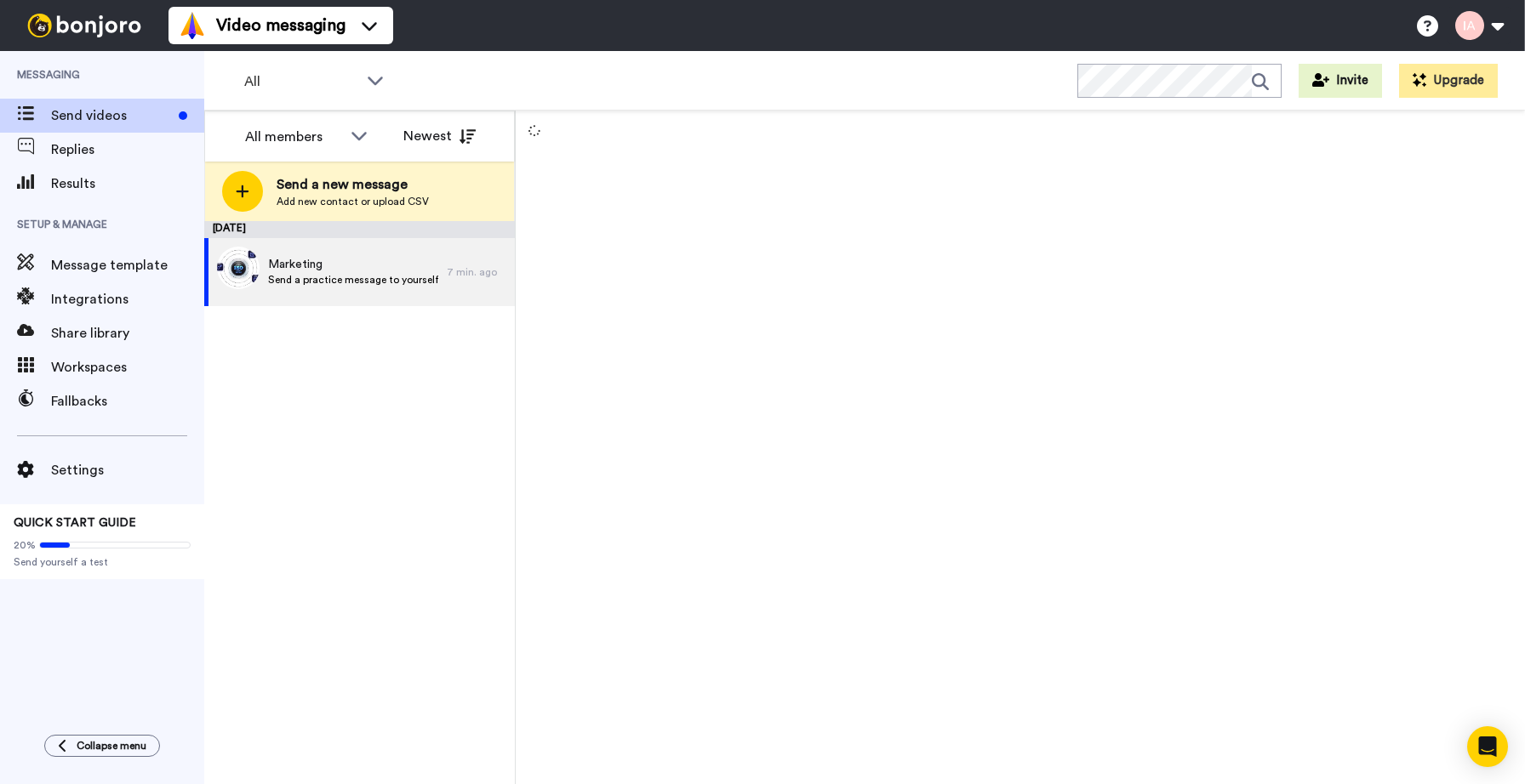
click at [369, 184] on span "Send a new message" at bounding box center [353, 184] width 153 height 20
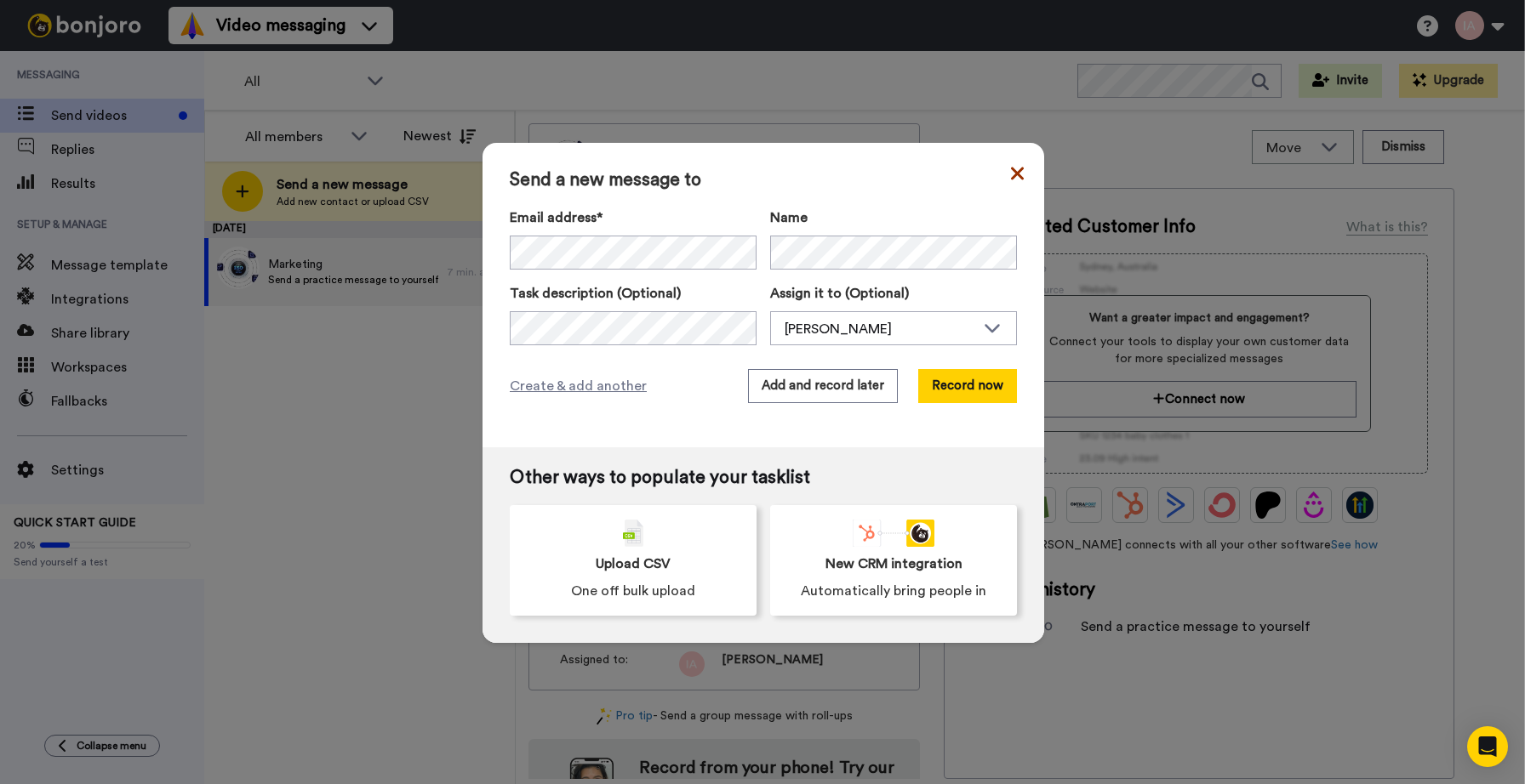
click at [1014, 178] on icon at bounding box center [1017, 173] width 13 height 13
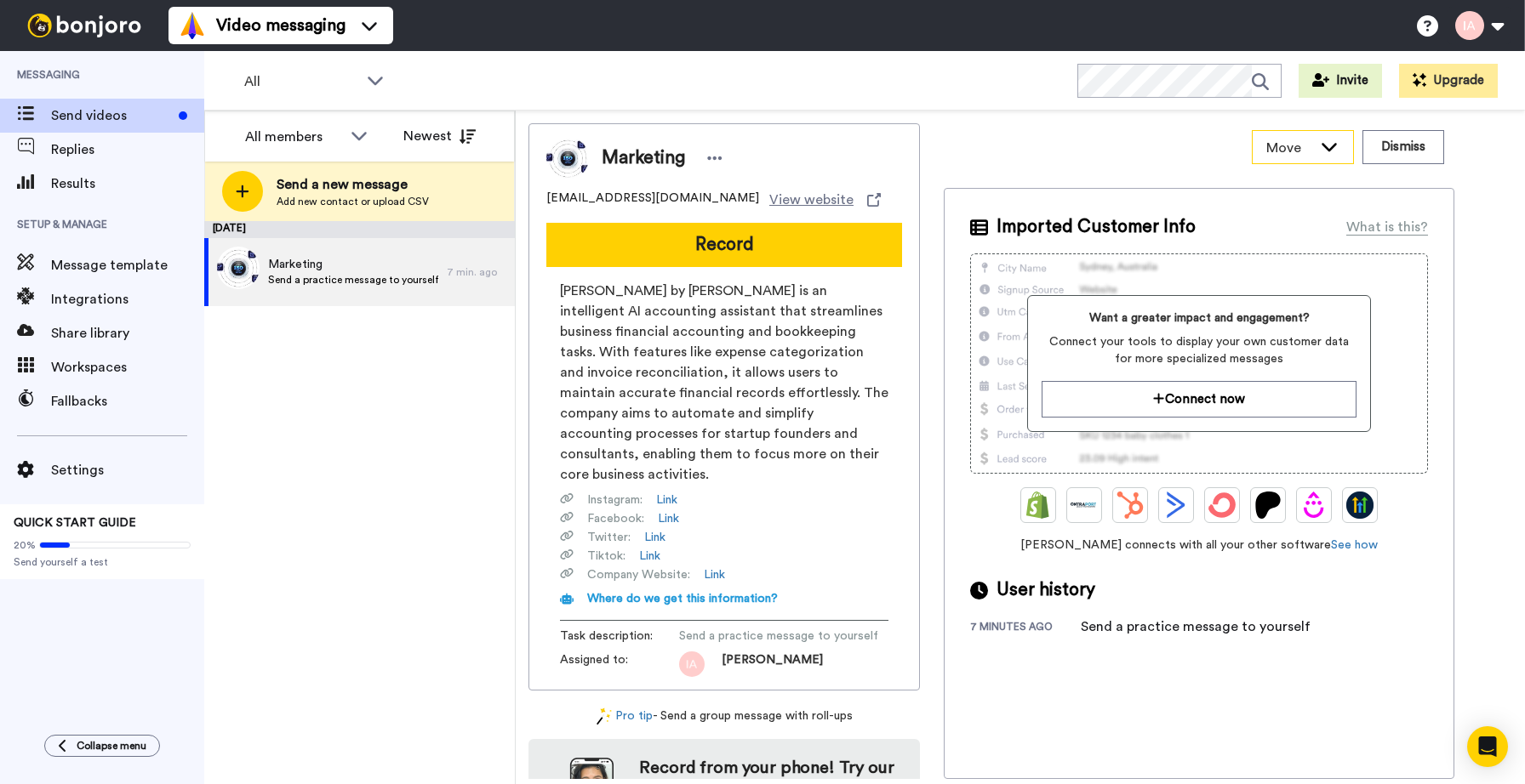
click at [1331, 164] on div "Move" at bounding box center [1303, 147] width 102 height 34
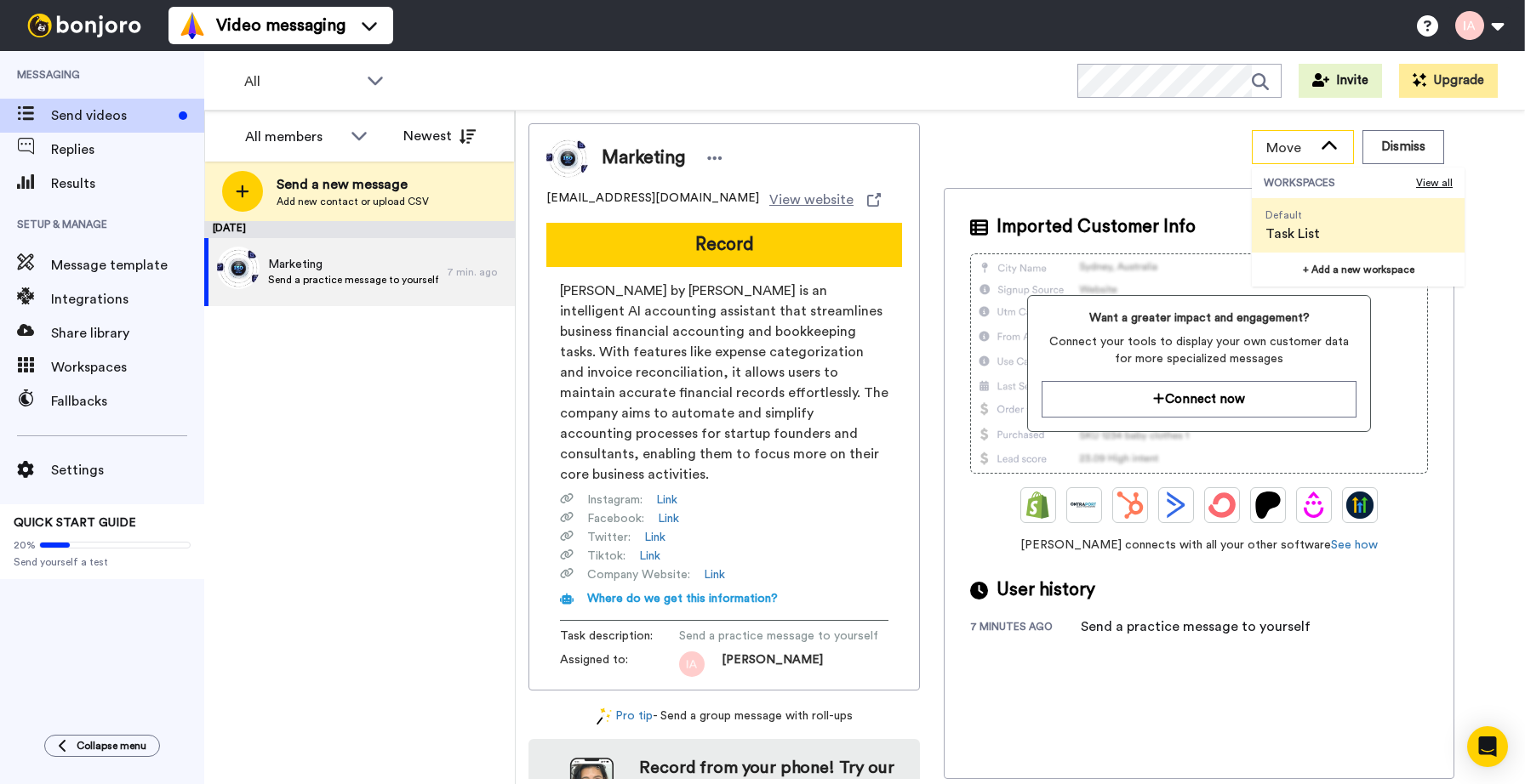
click at [1331, 154] on div "Move" at bounding box center [1303, 147] width 100 height 33
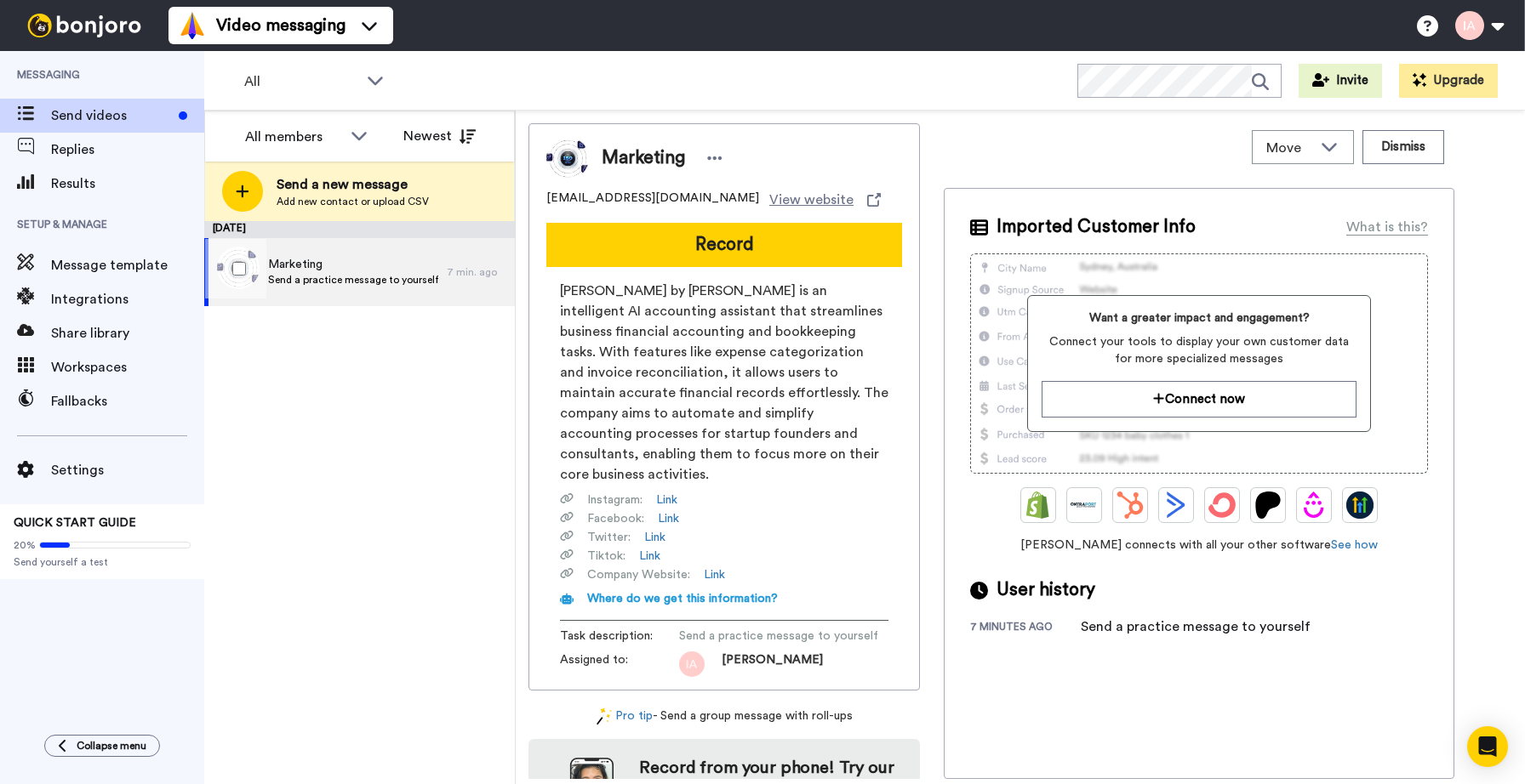
click at [303, 270] on span "Marketing" at bounding box center [353, 264] width 170 height 17
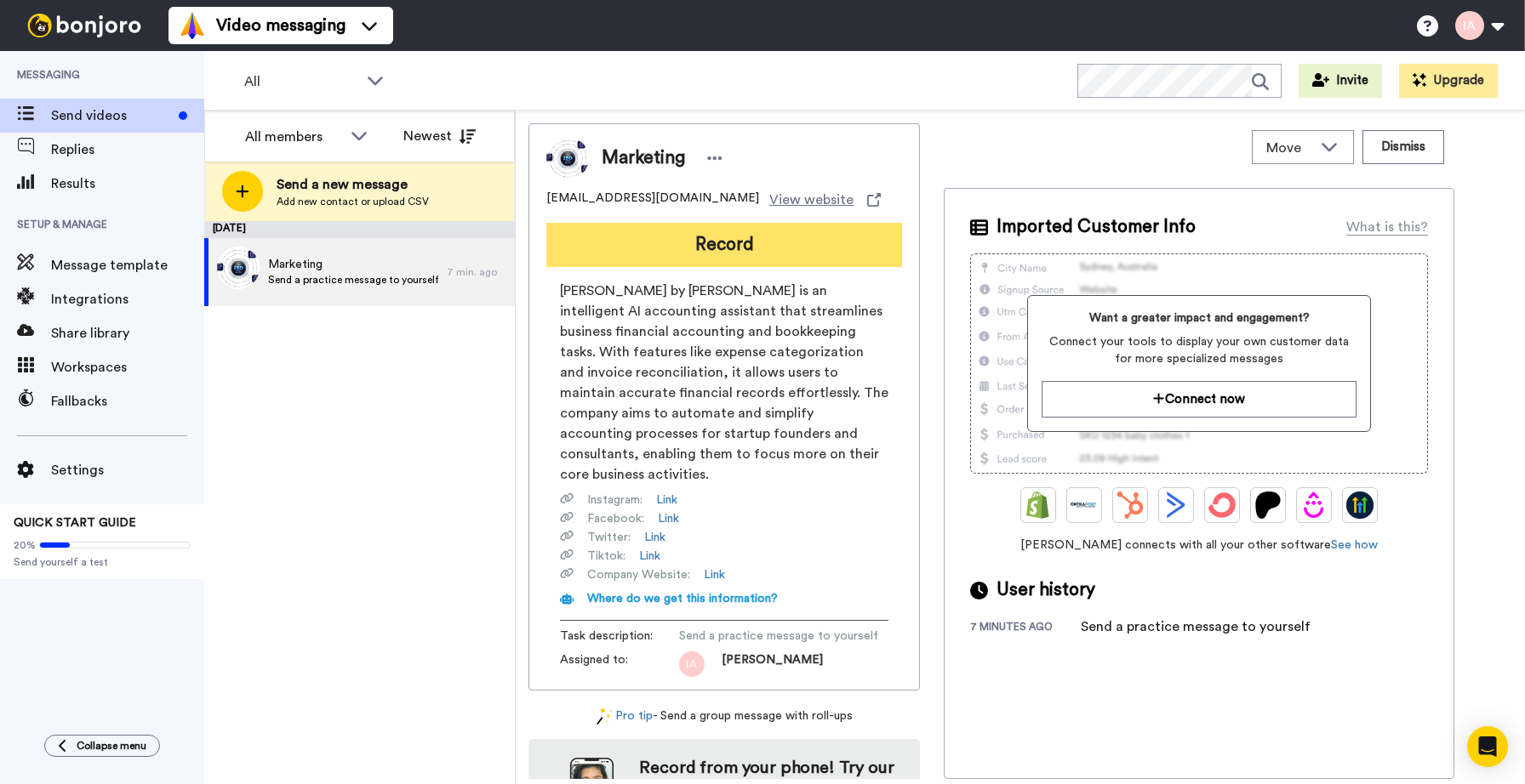
click at [700, 235] on button "Record" at bounding box center [724, 246] width 355 height 45
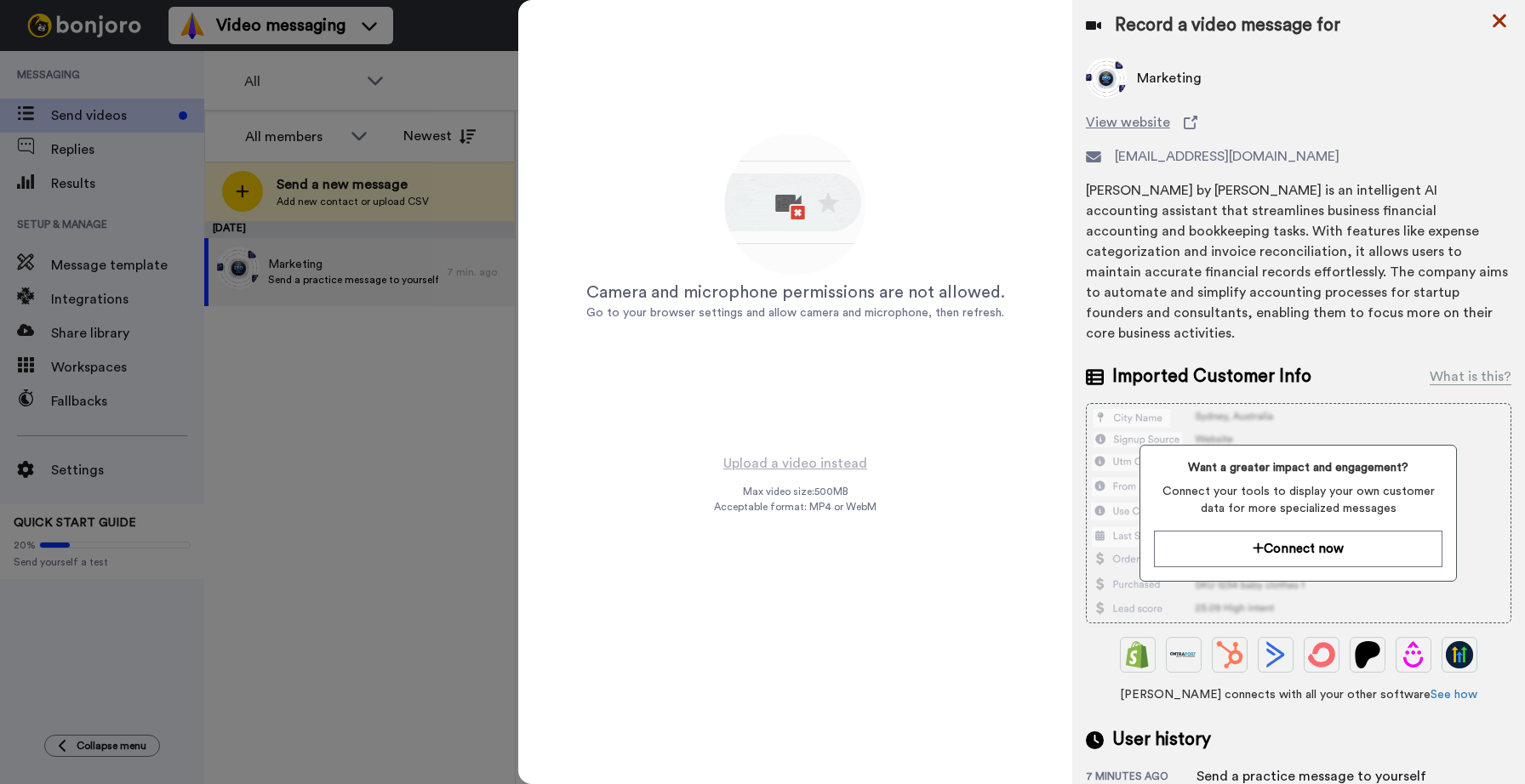
click at [1505, 24] on icon at bounding box center [1499, 20] width 17 height 21
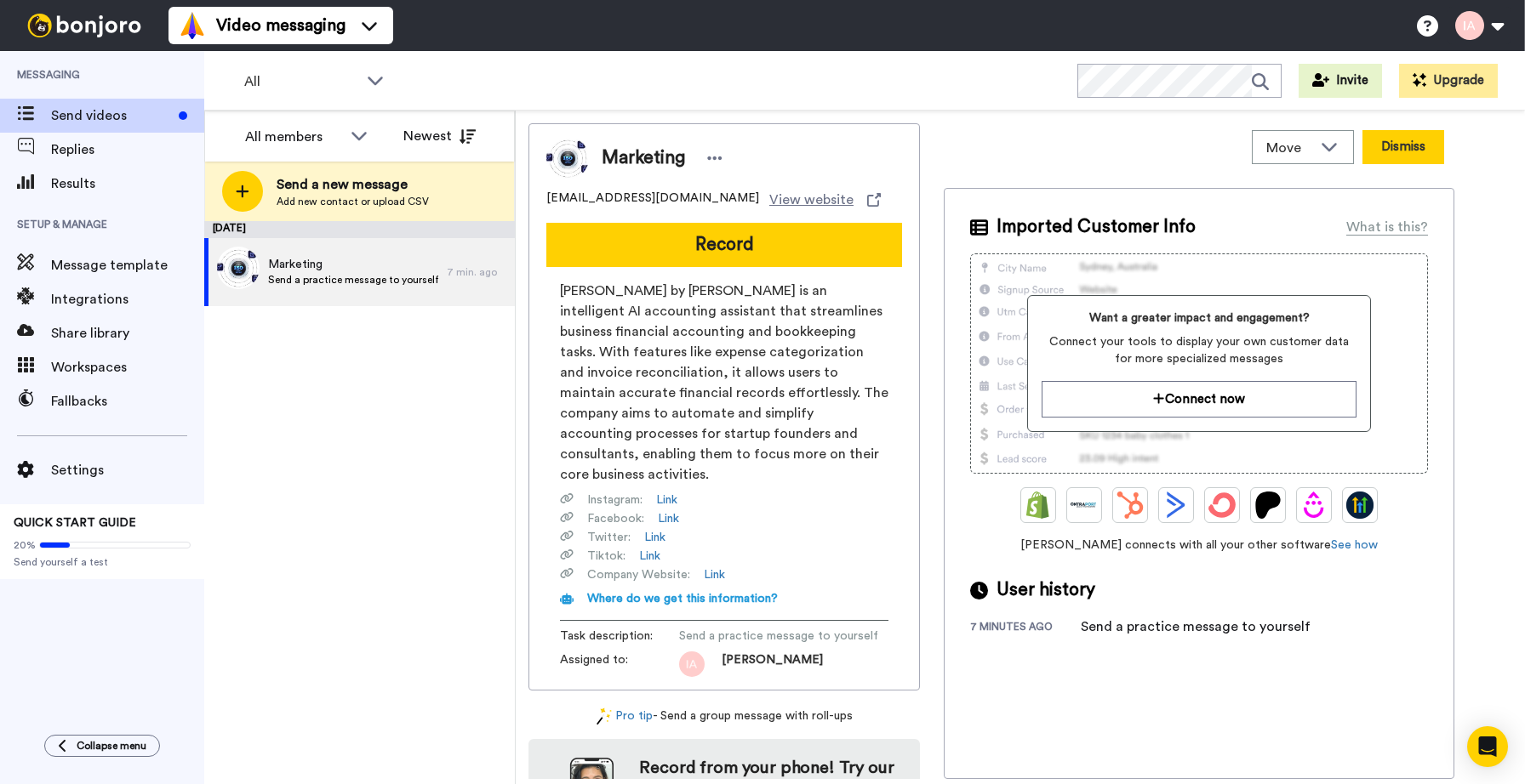
click at [1395, 153] on button "Dismiss" at bounding box center [1403, 147] width 82 height 34
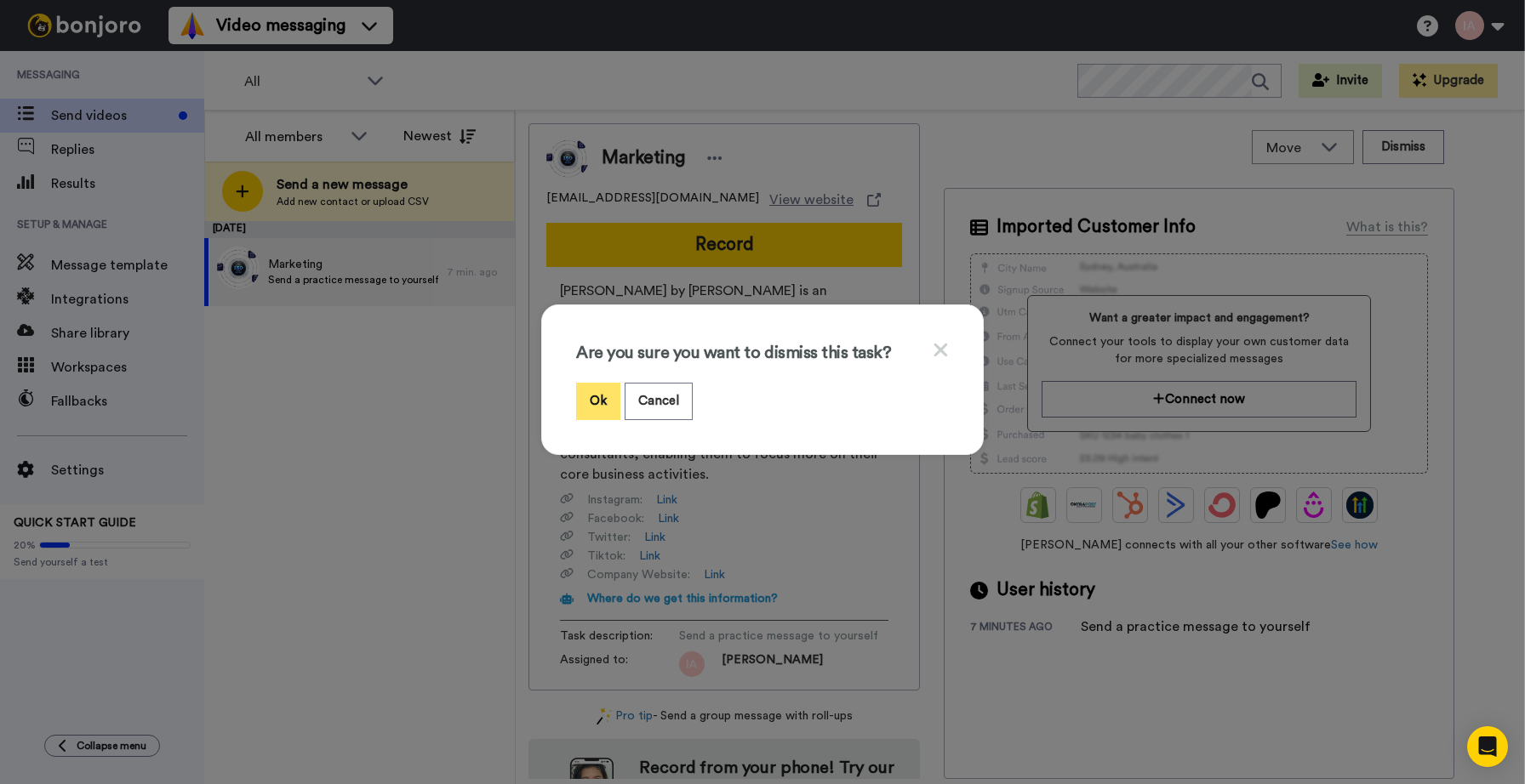
click at [587, 394] on button "Ok" at bounding box center [598, 401] width 45 height 36
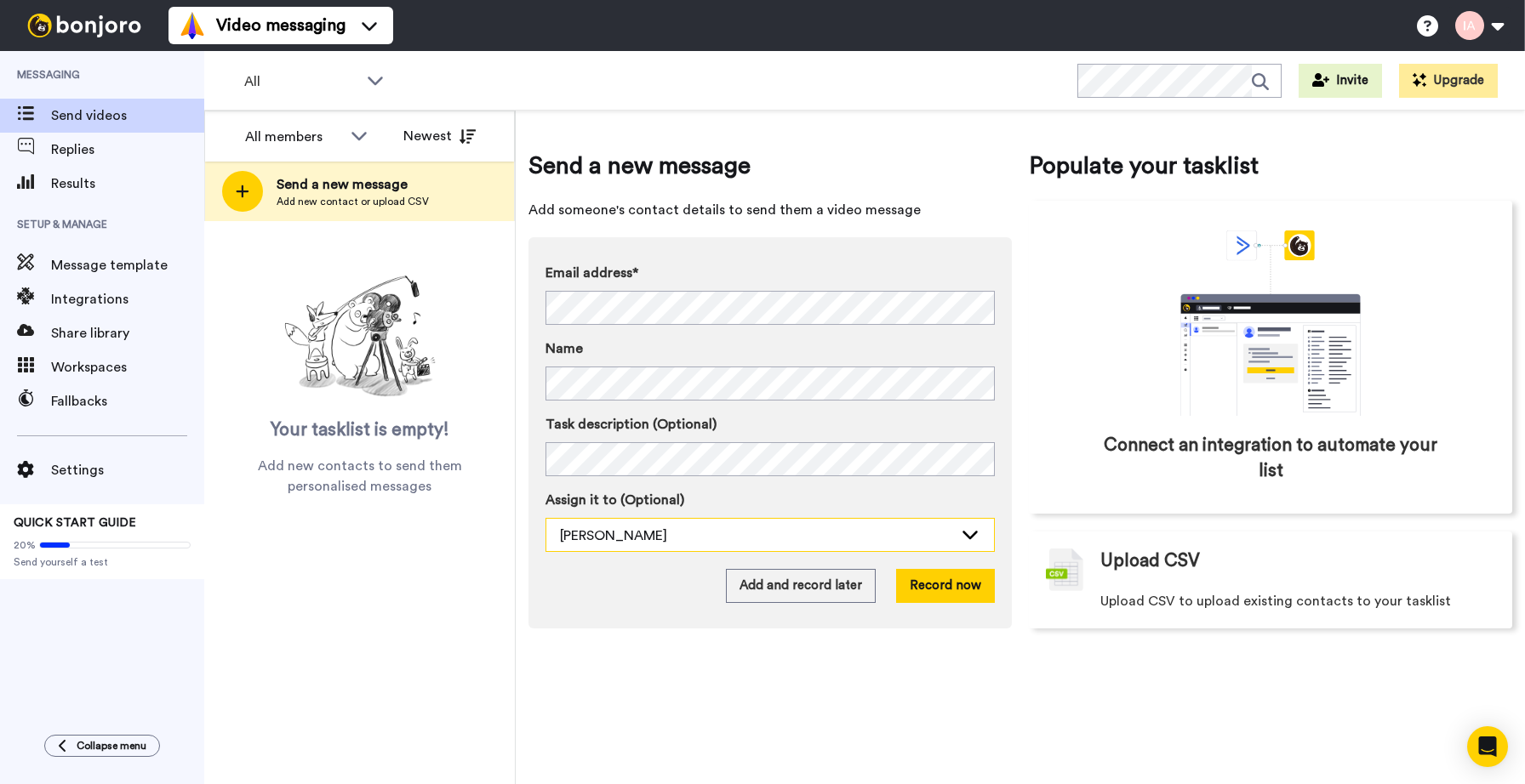
click at [965, 526] on icon at bounding box center [970, 534] width 20 height 17
